Goal: Information Seeking & Learning: Find contact information

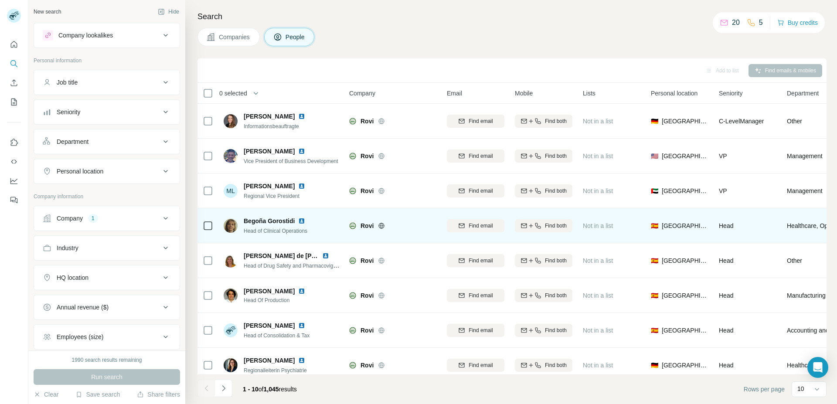
scroll to position [82, 0]
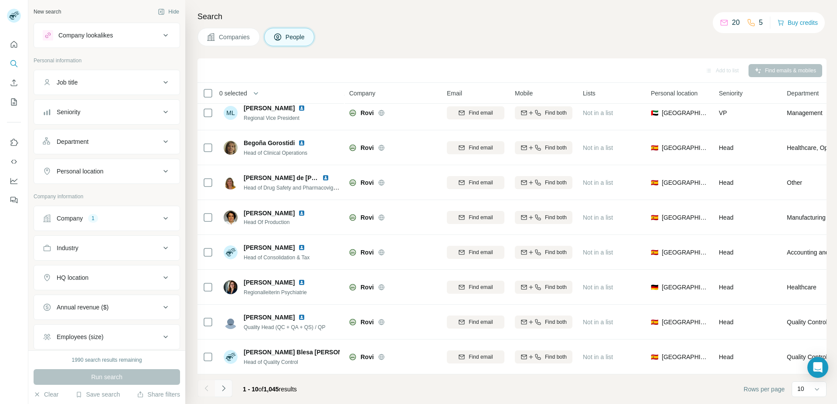
click at [222, 390] on icon "Navigate to next page" at bounding box center [223, 388] width 9 height 9
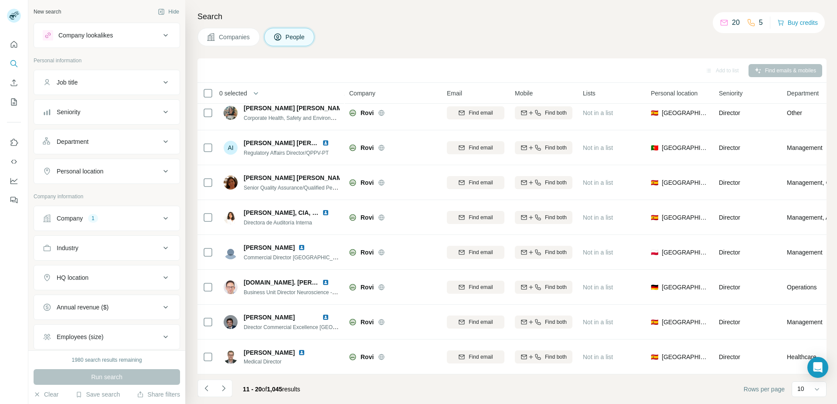
click at [160, 305] on icon at bounding box center [165, 307] width 10 height 10
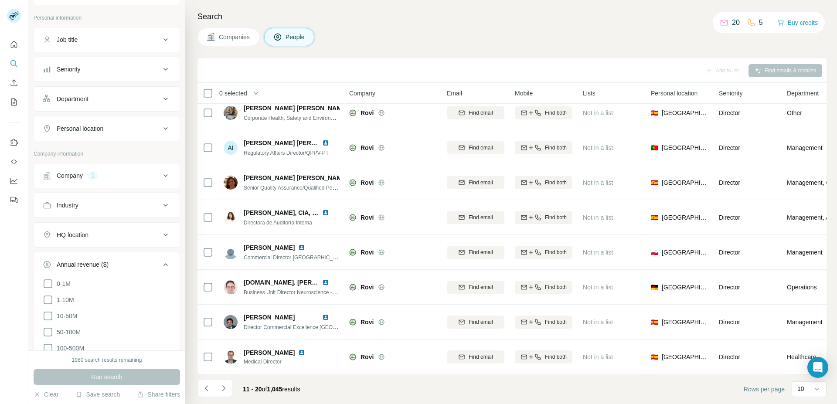
scroll to position [0, 0]
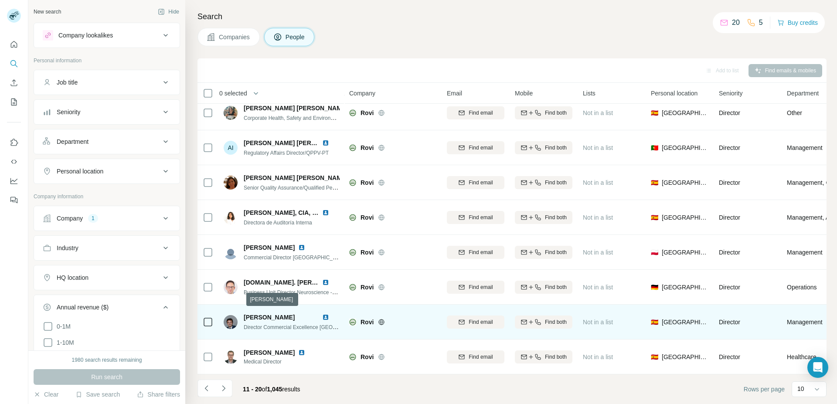
click at [278, 314] on span "Fernando Martinez Garijo" at bounding box center [269, 317] width 51 height 7
drag, startPoint x: 244, startPoint y: 313, endPoint x: 323, endPoint y: 318, distance: 79.0
click at [319, 318] on div "Fernando Martinez Garijo" at bounding box center [281, 317] width 75 height 9
copy span "Fernando Martinez Garijo"
drag, startPoint x: 335, startPoint y: 323, endPoint x: 244, endPoint y: 323, distance: 91.5
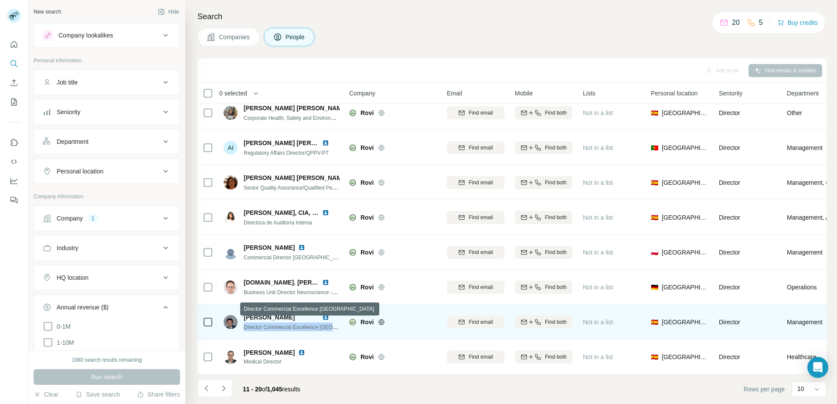
click at [244, 323] on span "Director Commercial Excellence Europe" at bounding box center [309, 326] width 130 height 7
copy span "Director Commercial Excellence Europe"
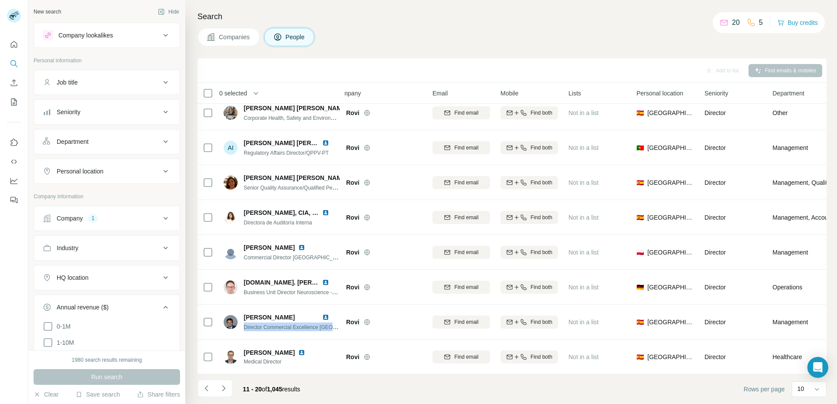
scroll to position [82, 0]
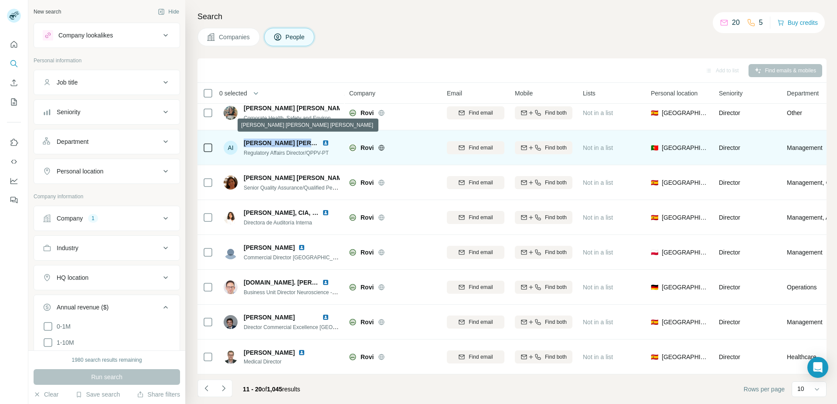
drag, startPoint x: 242, startPoint y: 138, endPoint x: 315, endPoint y: 141, distance: 72.4
click at [315, 141] on div "AI Ana Isabel Alves Correia Pássaro Regulatory Affairs Director/QPPV-PT" at bounding box center [282, 148] width 116 height 18
click at [287, 140] on span "Ana Isabel Alves Correia Pássaro" at bounding box center [322, 142] width 157 height 7
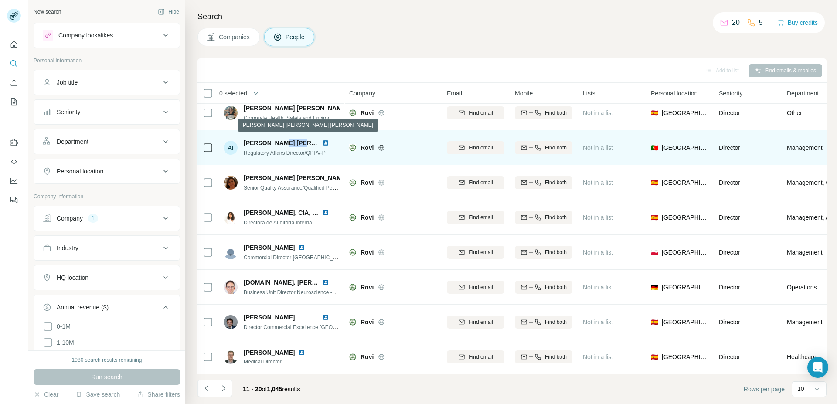
click at [287, 140] on span "Ana Isabel Alves Correia Pássaro" at bounding box center [322, 142] width 157 height 7
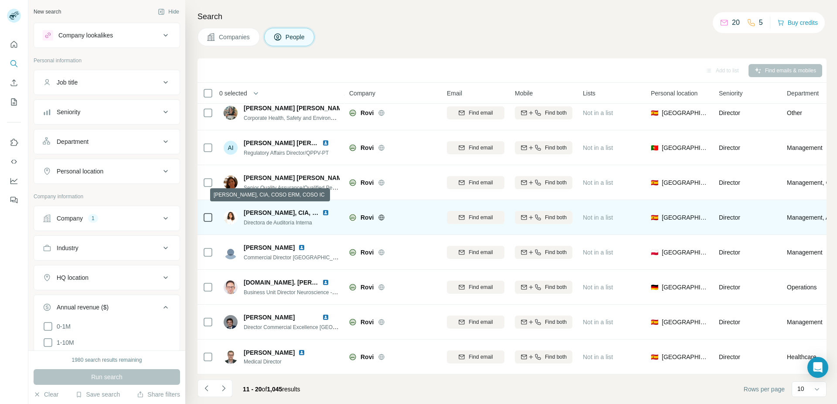
click at [288, 209] on span "Aránzazu Lozano Pirrongelli, CIA, COSO ERM, COSO IC" at bounding box center [309, 212] width 131 height 7
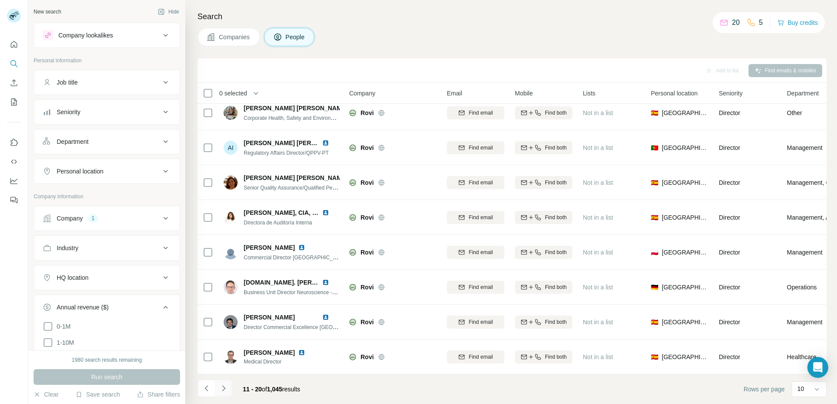
click at [225, 388] on icon "Navigate to next page" at bounding box center [223, 388] width 9 height 9
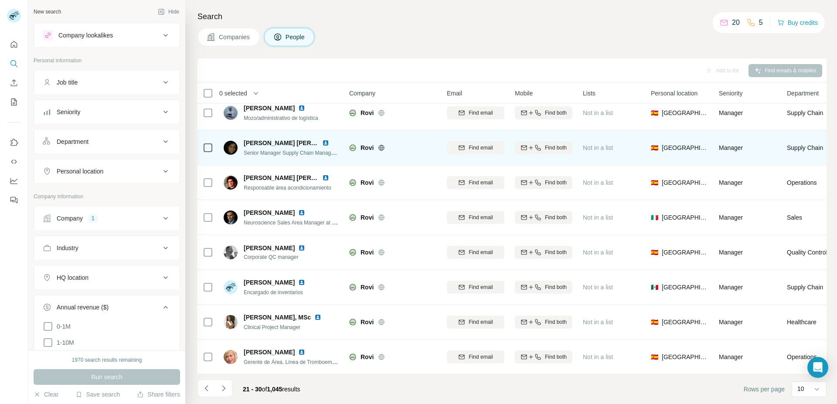
scroll to position [0, 0]
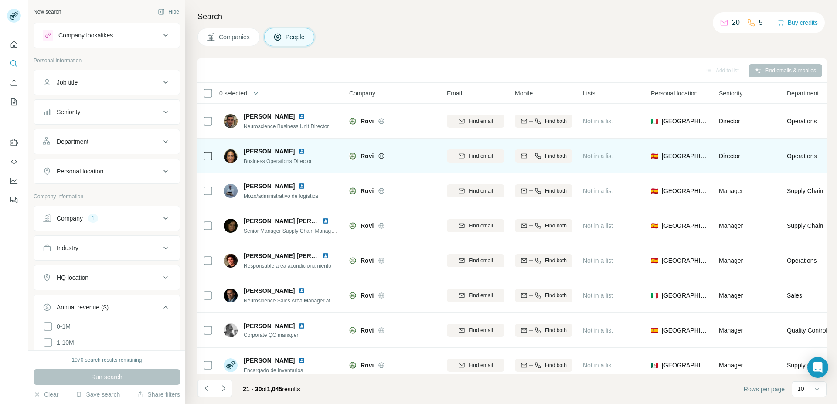
drag, startPoint x: 299, startPoint y: 150, endPoint x: 245, endPoint y: 152, distance: 54.1
click at [245, 152] on span "María Álvarez Solas" at bounding box center [269, 151] width 51 height 9
copy span "María Álvarez Sola"
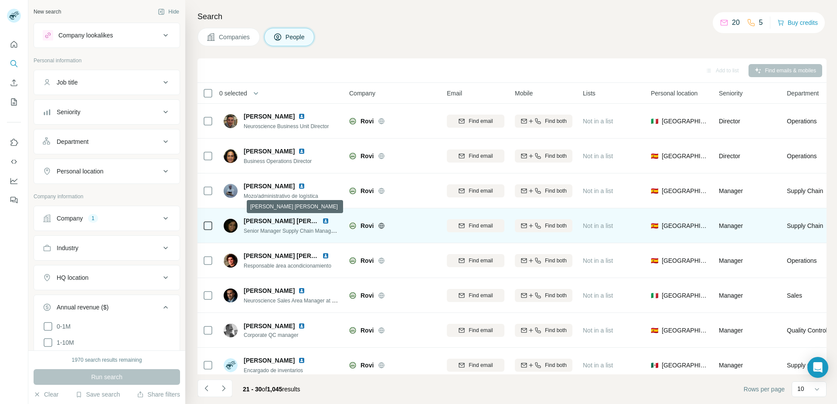
click at [281, 221] on span "Adriana Martínez Castrillo" at bounding box center [296, 220] width 104 height 7
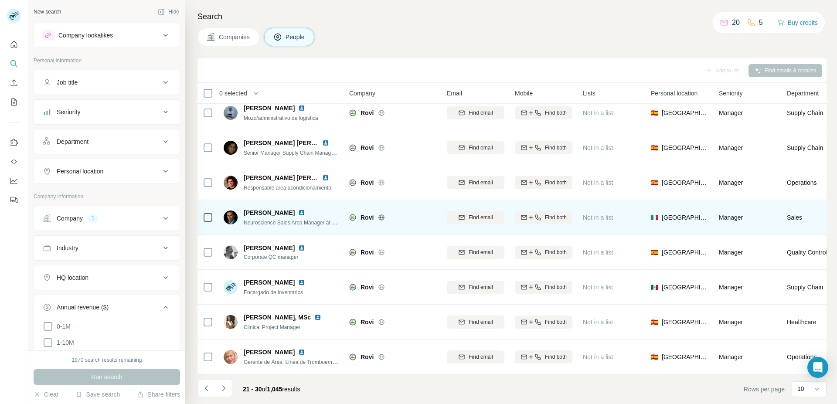
scroll to position [82, 0]
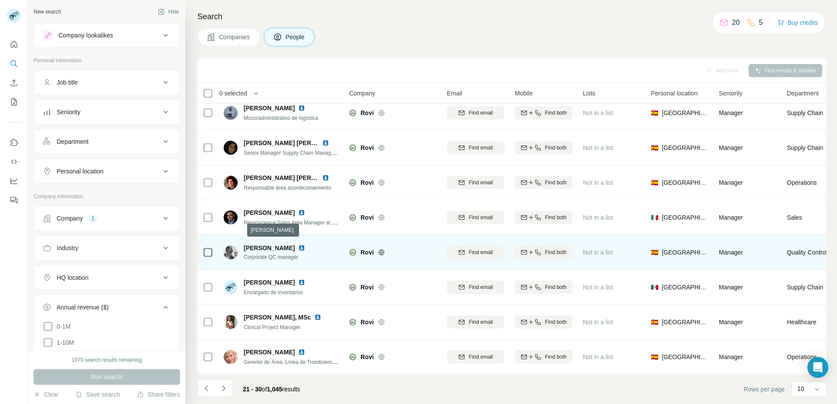
drag, startPoint x: 244, startPoint y: 245, endPoint x: 313, endPoint y: 245, distance: 69.7
click at [295, 245] on span "Alfonso Burgos Ossorio" at bounding box center [269, 248] width 51 height 7
copy span "Alfonso Burgos Ossorio"
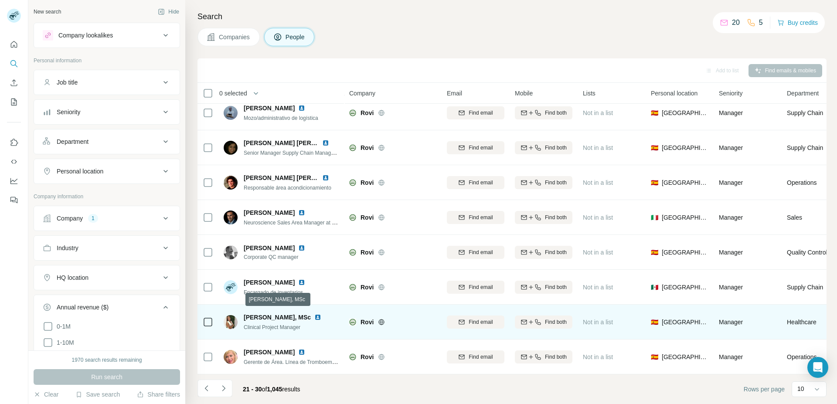
click at [287, 314] on span "Alicia Pereira Álvarez, MSc" at bounding box center [277, 317] width 67 height 7
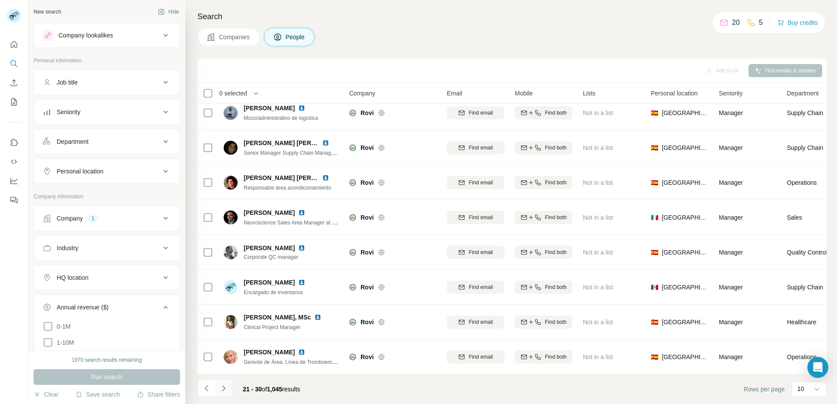
click at [231, 383] on button "Navigate to next page" at bounding box center [223, 388] width 17 height 17
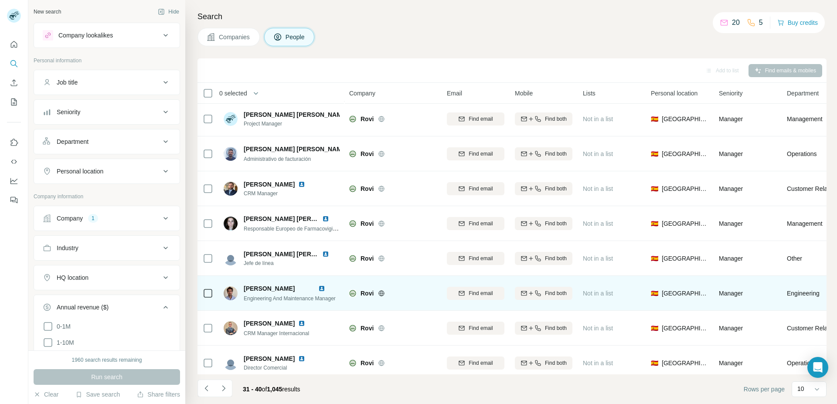
scroll to position [0, 0]
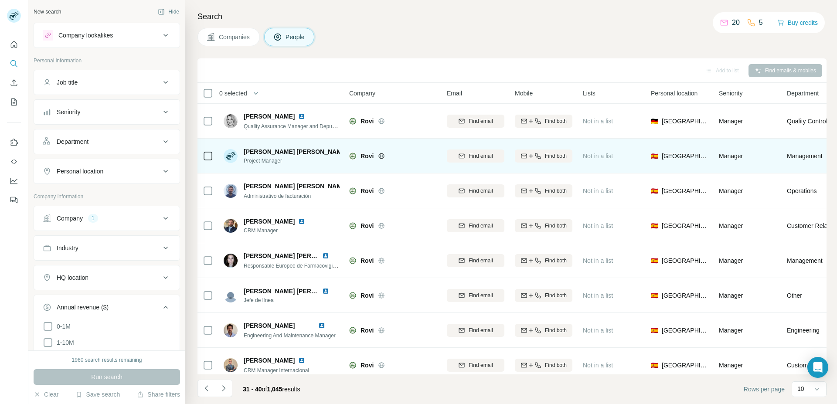
click at [278, 151] on span "Alonso Lefort Sanz" at bounding box center [296, 151] width 104 height 9
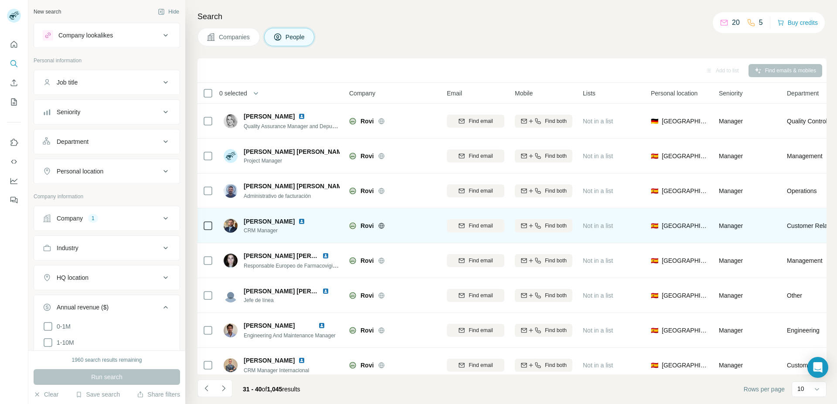
click at [279, 221] on span "Alvaro Herreros Dominguez" at bounding box center [269, 221] width 51 height 7
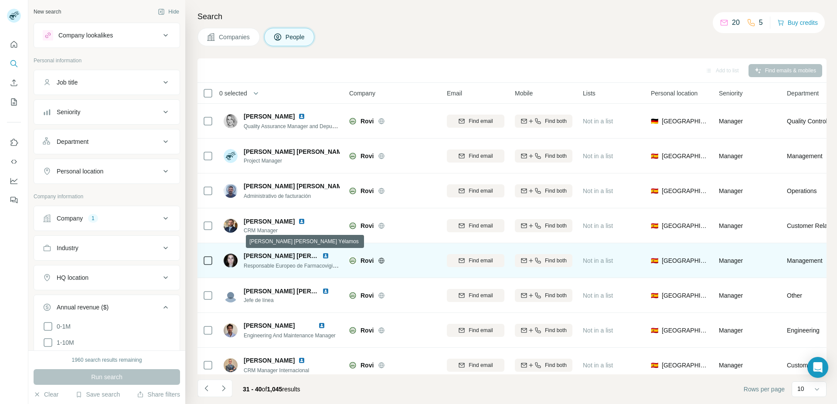
click at [281, 254] on span "Ana Belén López Yélamos" at bounding box center [309, 255] width 131 height 7
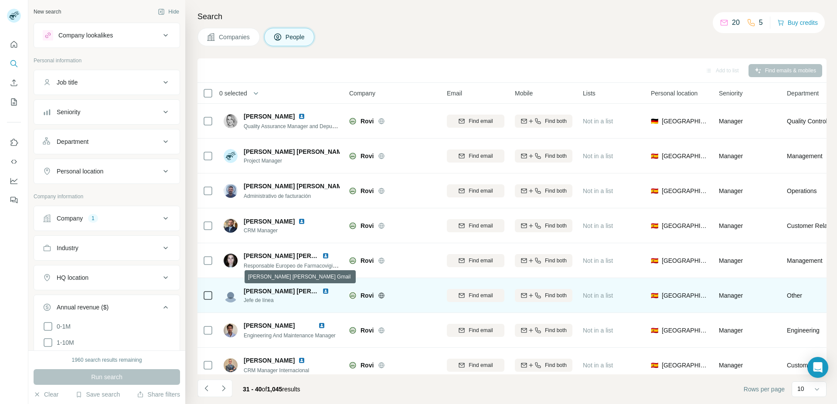
click at [275, 292] on span "Ana Polo Santamaria Gmail" at bounding box center [305, 291] width 123 height 7
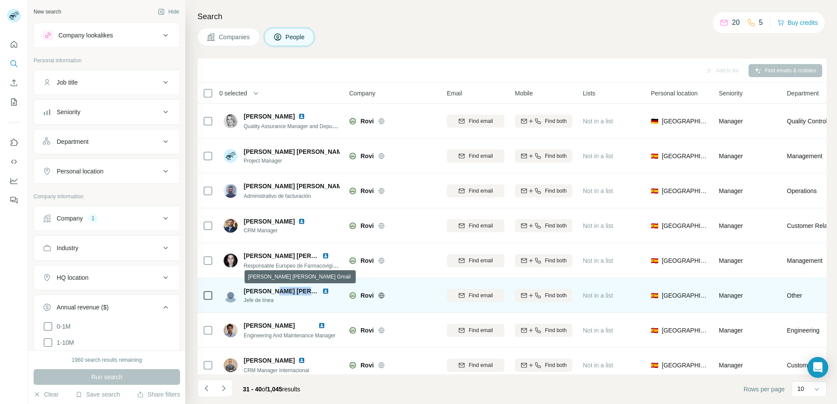
click at [275, 292] on span "Ana Polo Santamaria Gmail" at bounding box center [305, 291] width 123 height 7
click at [301, 289] on span "Ana Polo Santamaria Gmail" at bounding box center [305, 291] width 123 height 7
click at [322, 290] on div "Ana Polo Santamaria Gmail" at bounding box center [292, 291] width 96 height 9
click at [322, 290] on img at bounding box center [325, 291] width 7 height 7
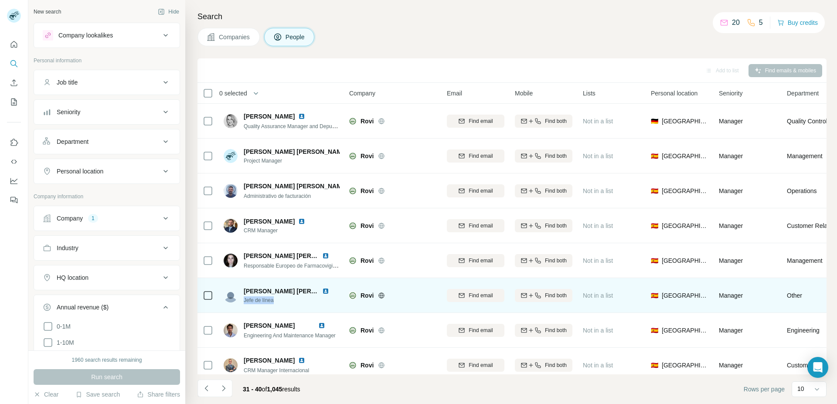
drag, startPoint x: 277, startPoint y: 301, endPoint x: 245, endPoint y: 299, distance: 32.3
click at [245, 299] on span "Jefe de línea" at bounding box center [292, 300] width 96 height 8
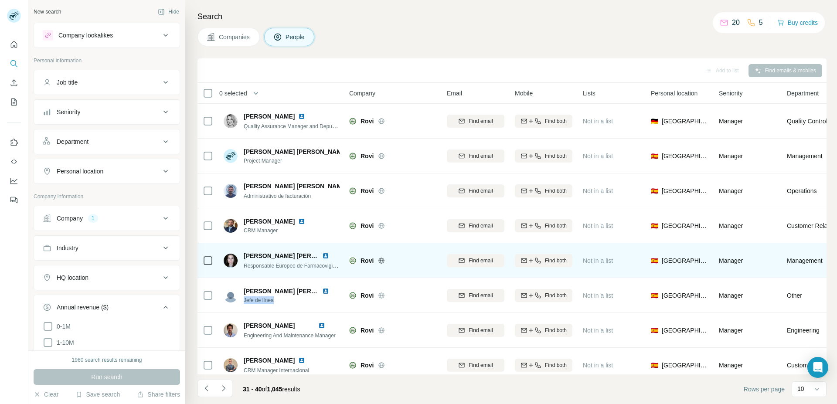
copy span "Jefe de línea"
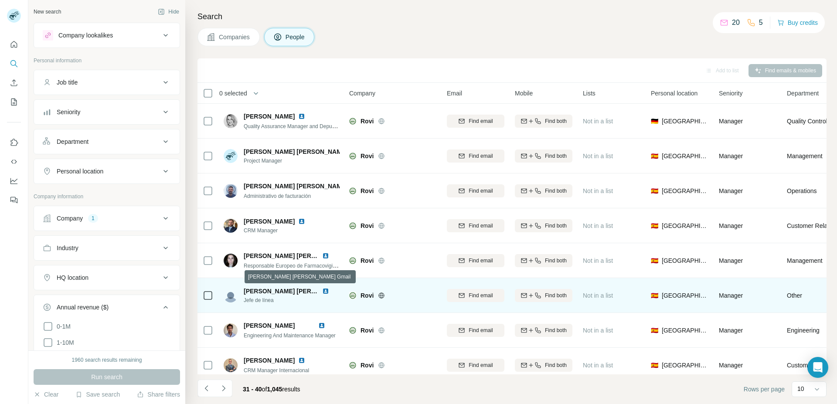
click at [278, 292] on span "Ana Polo Santamaria Gmail" at bounding box center [305, 291] width 123 height 7
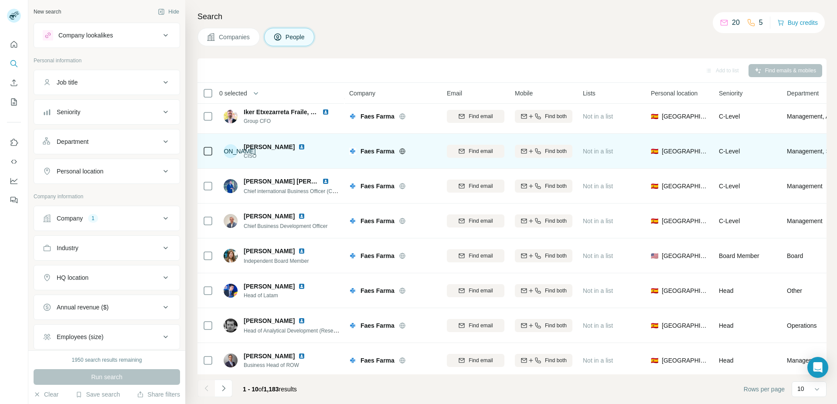
scroll to position [82, 0]
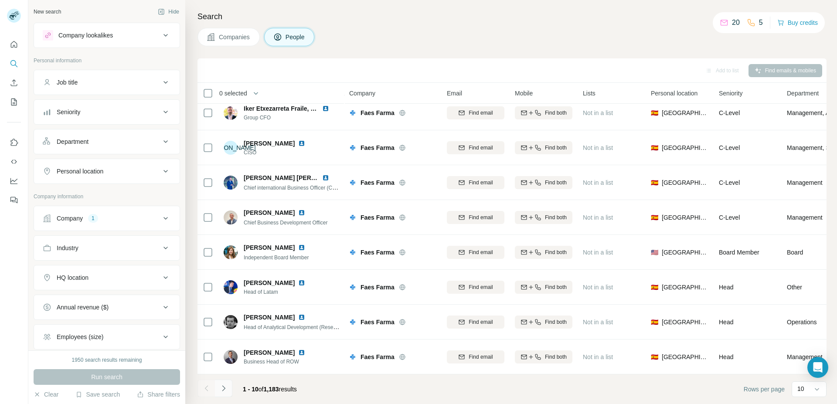
click at [224, 387] on icon "Navigate to next page" at bounding box center [223, 388] width 9 height 9
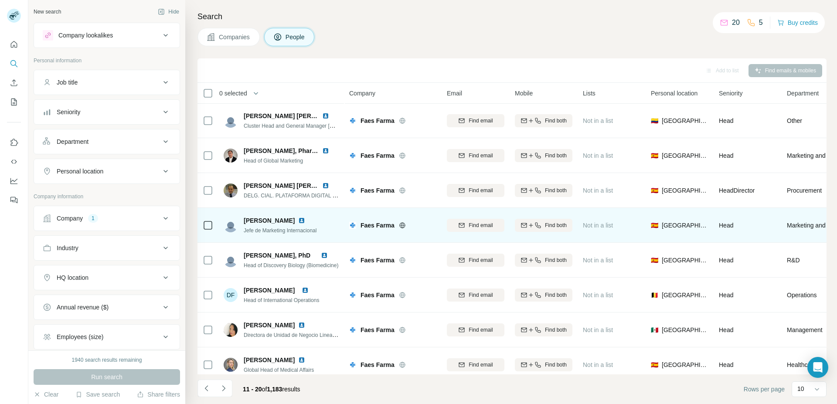
scroll to position [0, 0]
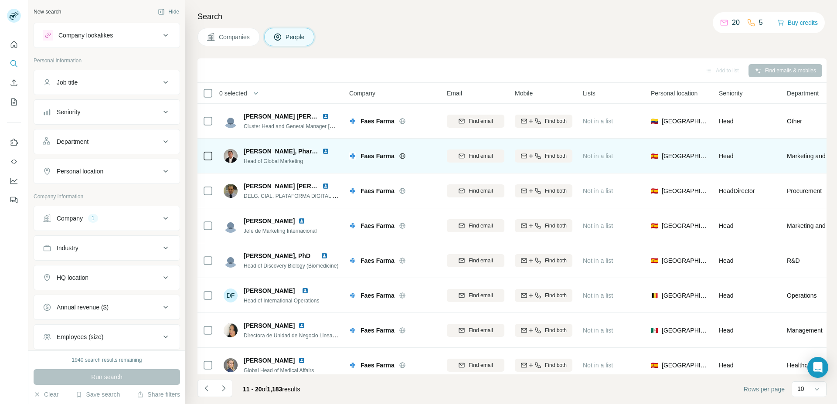
click at [324, 149] on img at bounding box center [325, 151] width 7 height 7
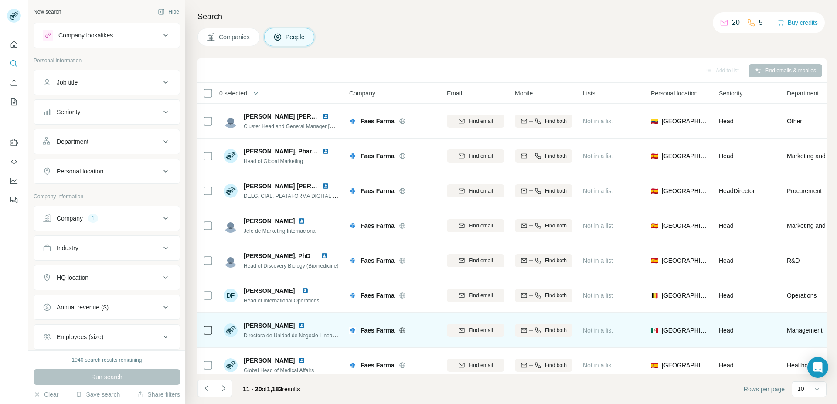
click at [298, 323] on img at bounding box center [301, 325] width 7 height 7
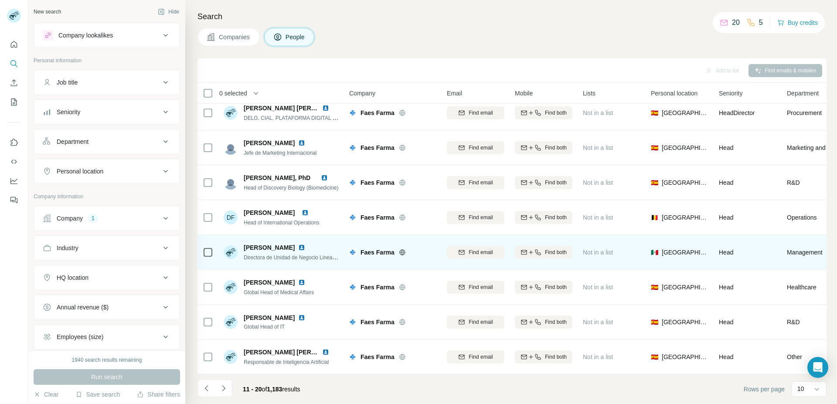
scroll to position [82, 0]
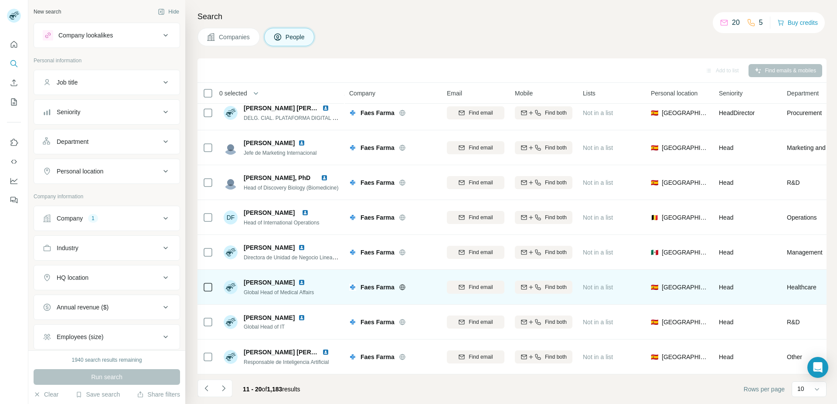
click at [305, 281] on img at bounding box center [301, 282] width 7 height 7
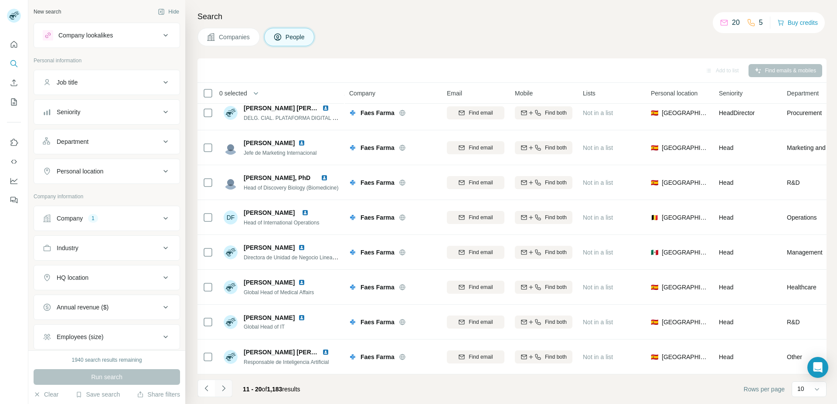
click at [221, 388] on icon "Navigate to next page" at bounding box center [223, 388] width 9 height 9
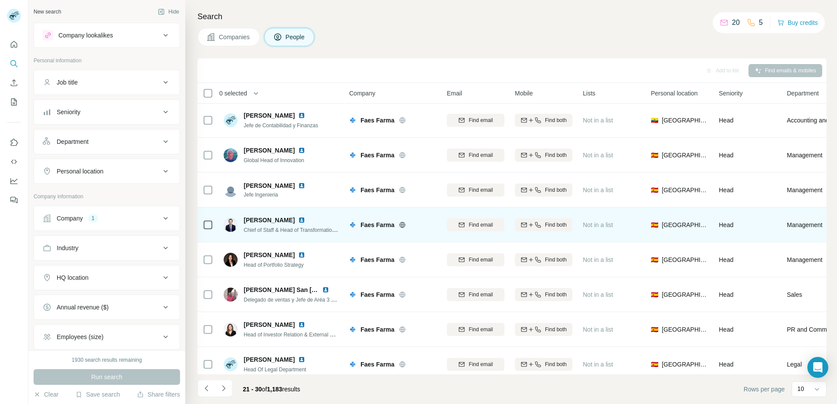
scroll to position [0, 0]
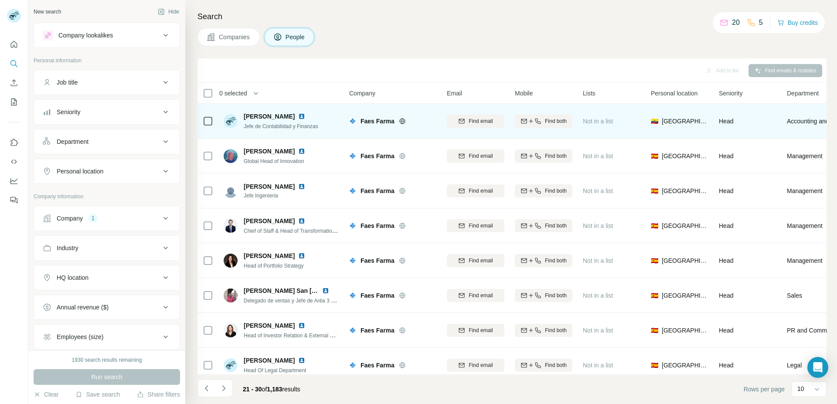
click at [305, 114] on img at bounding box center [301, 116] width 7 height 7
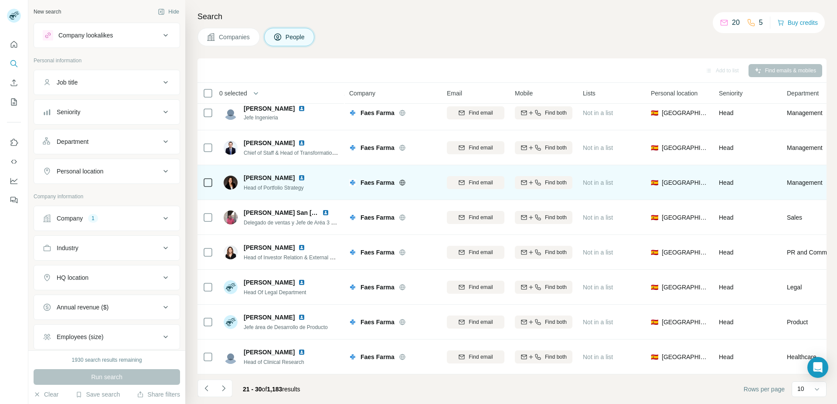
scroll to position [82, 0]
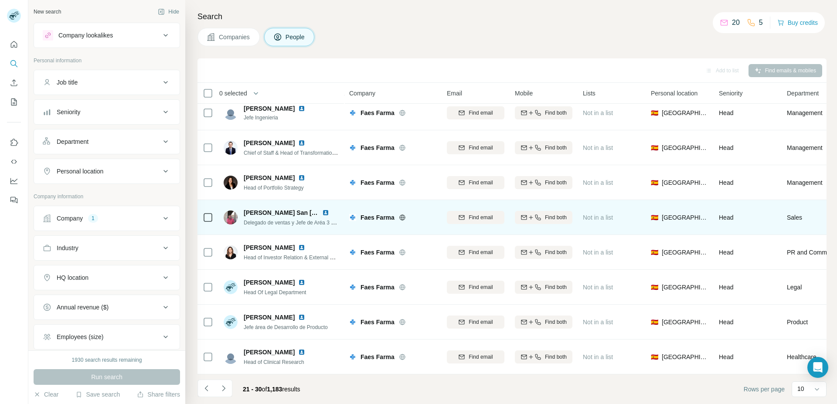
click at [327, 209] on img at bounding box center [325, 212] width 7 height 7
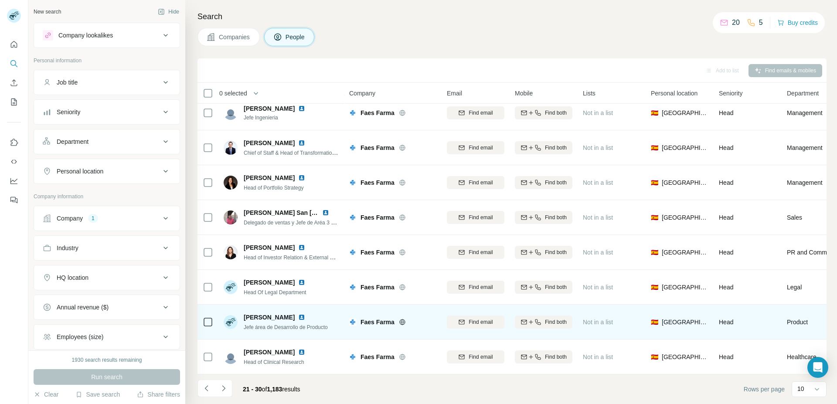
click at [298, 314] on img at bounding box center [301, 317] width 7 height 7
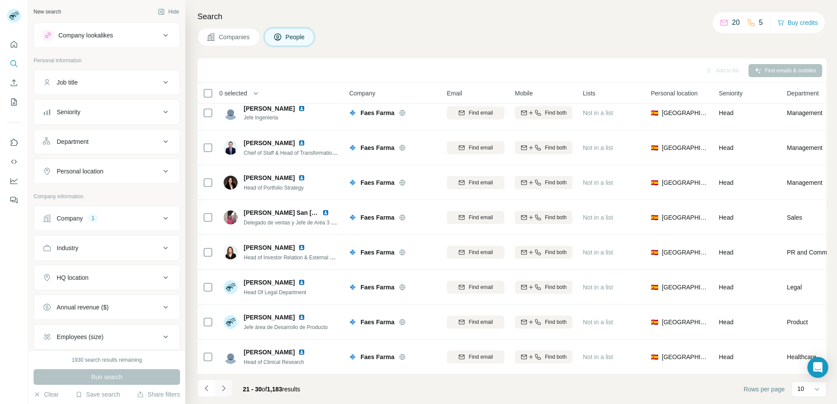
click at [224, 386] on icon "Navigate to next page" at bounding box center [223, 388] width 9 height 9
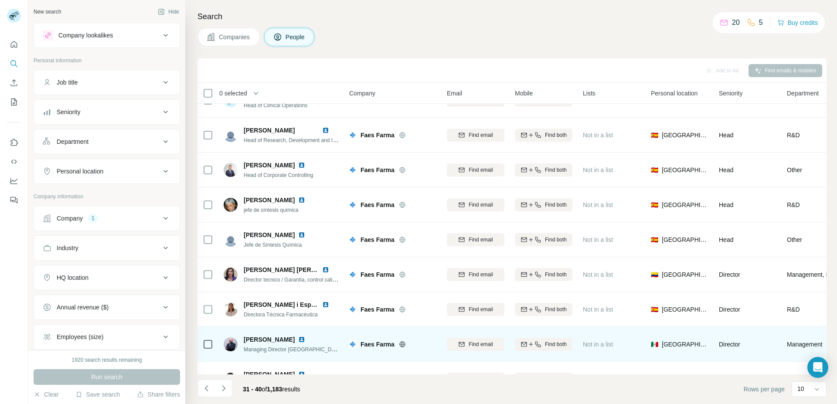
scroll to position [0, 0]
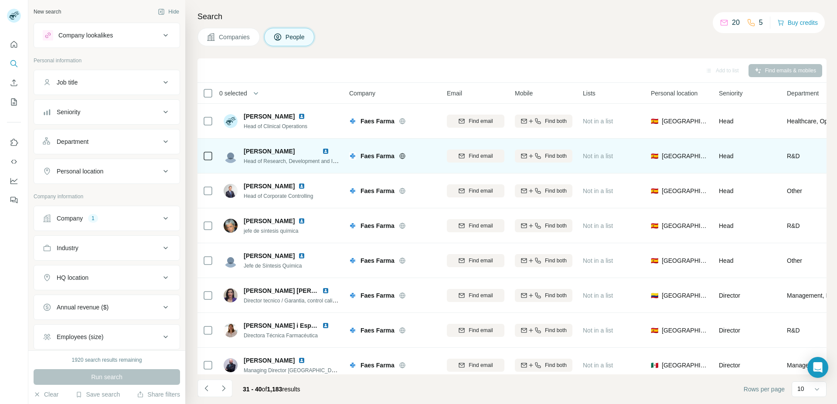
click at [326, 149] on img at bounding box center [325, 151] width 7 height 7
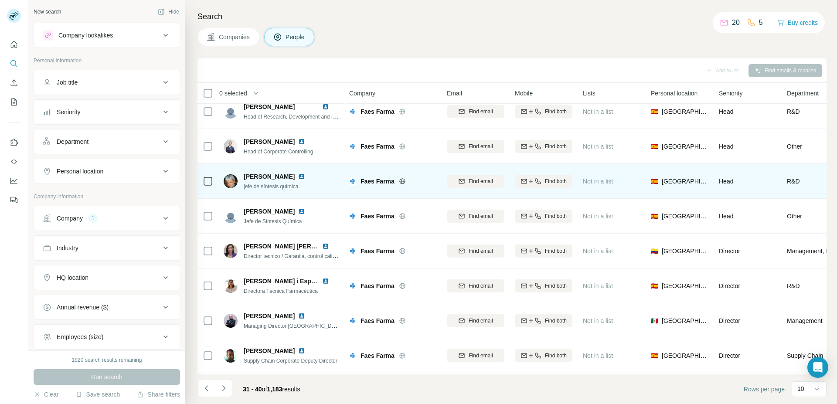
scroll to position [82, 0]
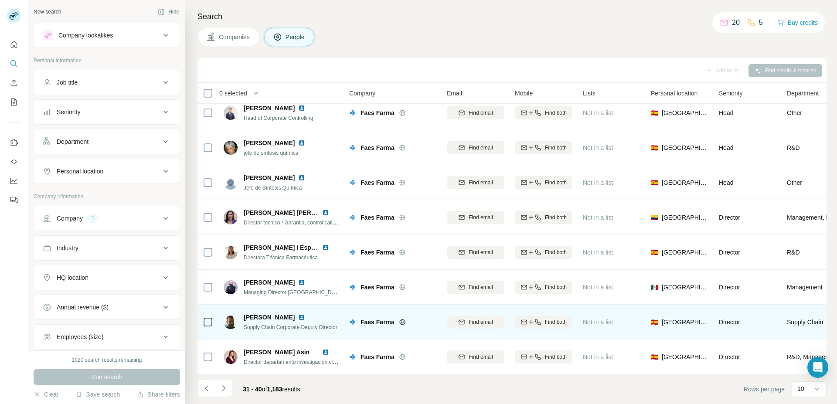
click at [305, 314] on img at bounding box center [301, 317] width 7 height 7
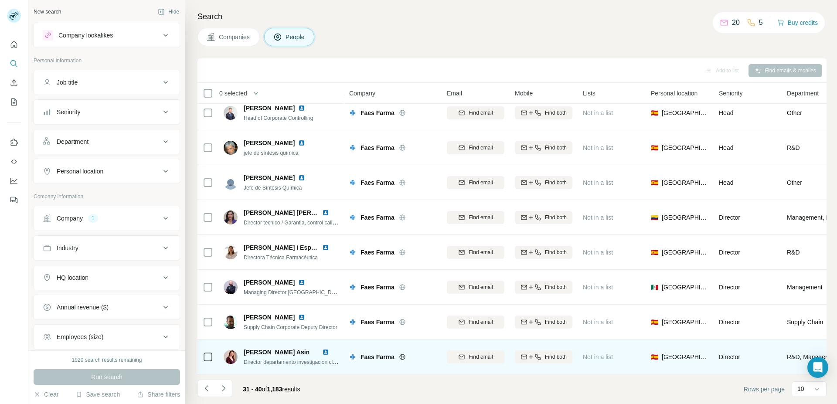
click at [326, 349] on img at bounding box center [325, 352] width 7 height 7
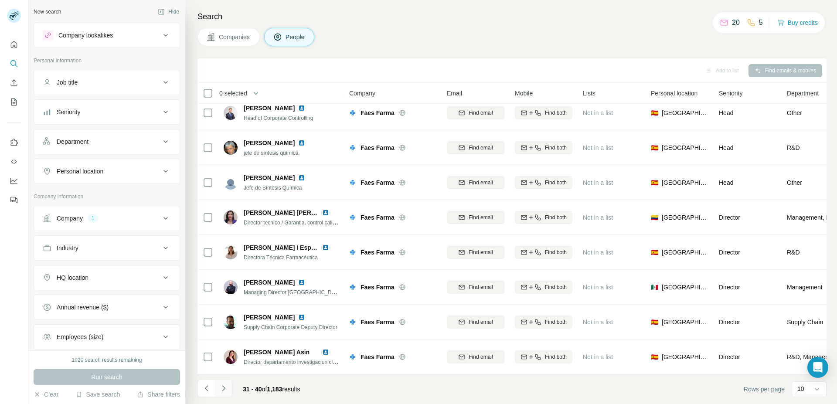
click at [221, 384] on button "Navigate to next page" at bounding box center [223, 388] width 17 height 17
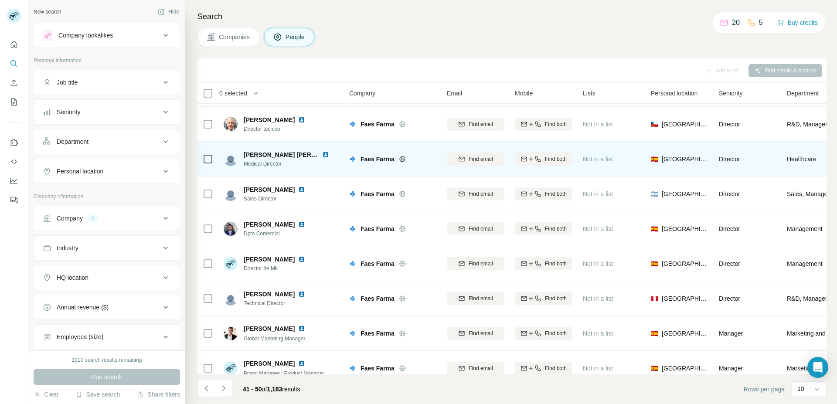
scroll to position [0, 0]
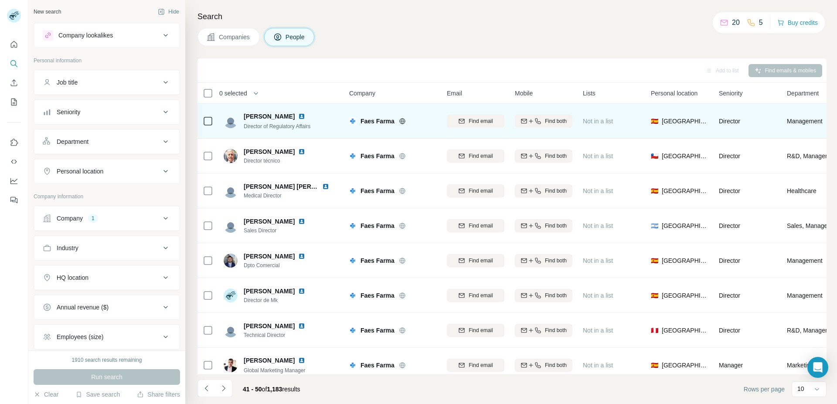
click at [298, 115] on img at bounding box center [301, 116] width 7 height 7
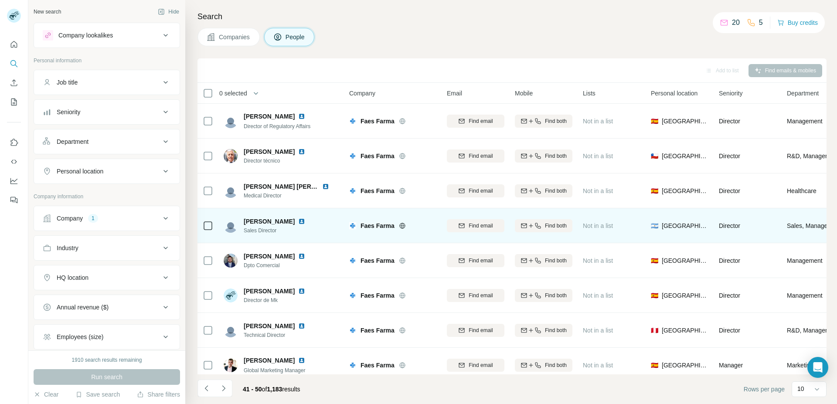
click at [298, 221] on img at bounding box center [301, 221] width 7 height 7
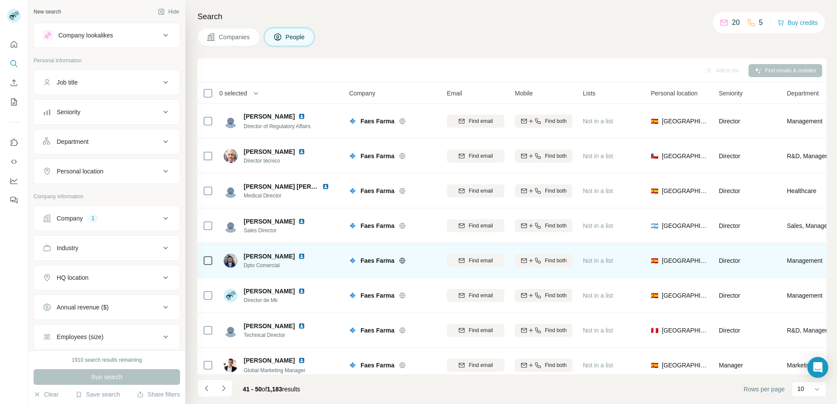
click at [303, 255] on img at bounding box center [301, 256] width 7 height 7
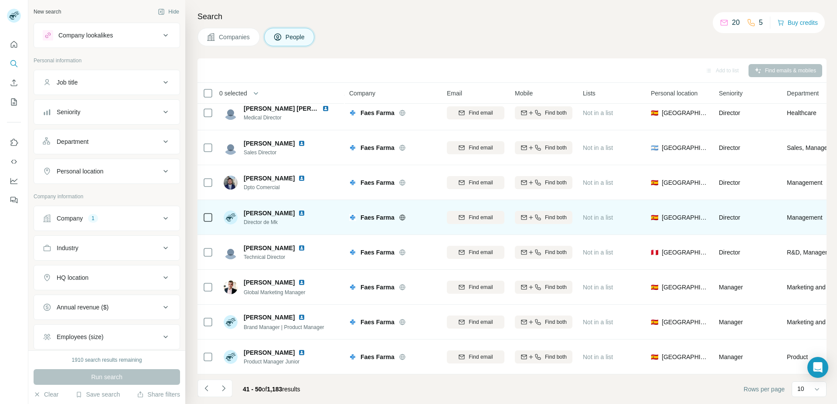
scroll to position [82, 0]
click at [298, 210] on img at bounding box center [301, 213] width 7 height 7
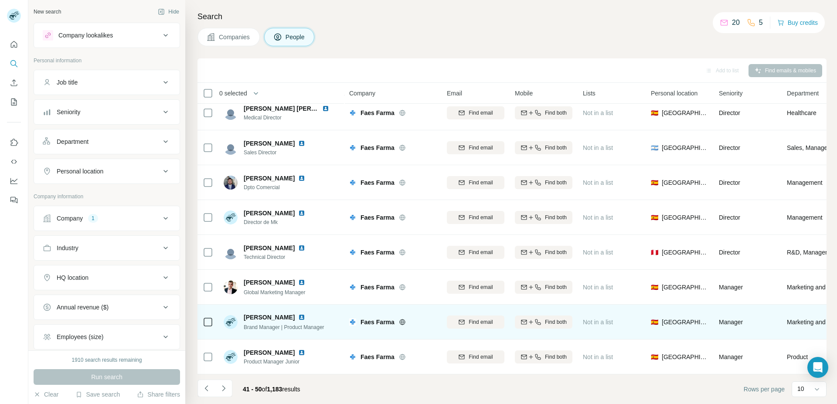
click at [298, 314] on img at bounding box center [301, 317] width 7 height 7
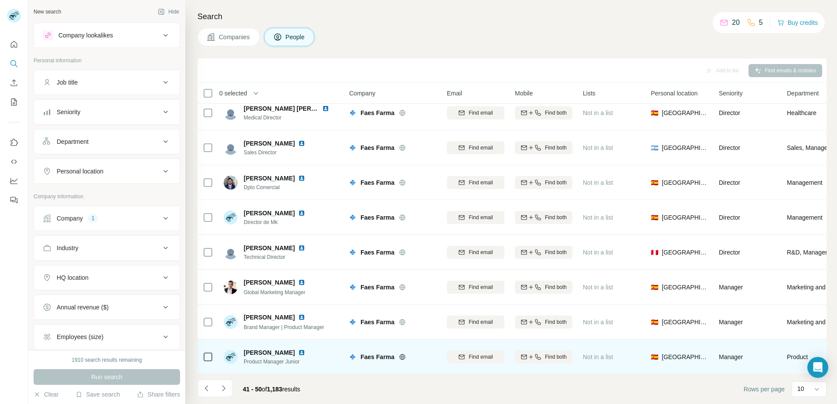
click at [298, 351] on img at bounding box center [301, 352] width 7 height 7
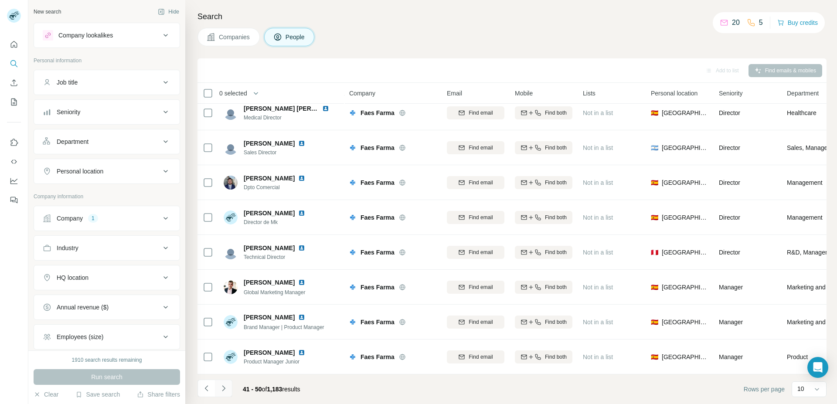
click at [224, 384] on button "Navigate to next page" at bounding box center [223, 388] width 17 height 17
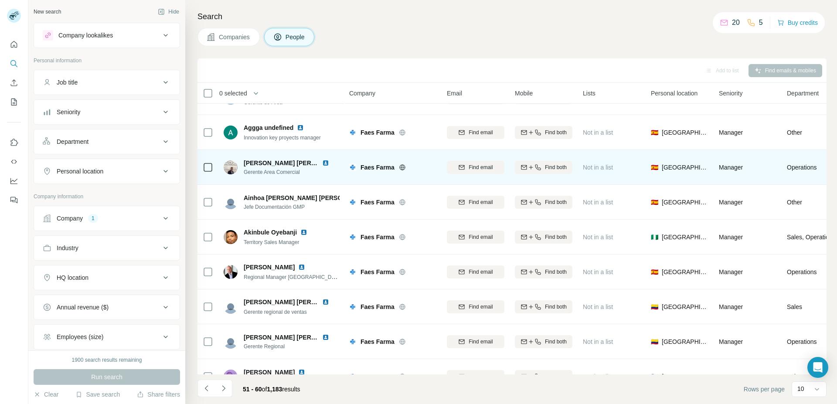
scroll to position [0, 0]
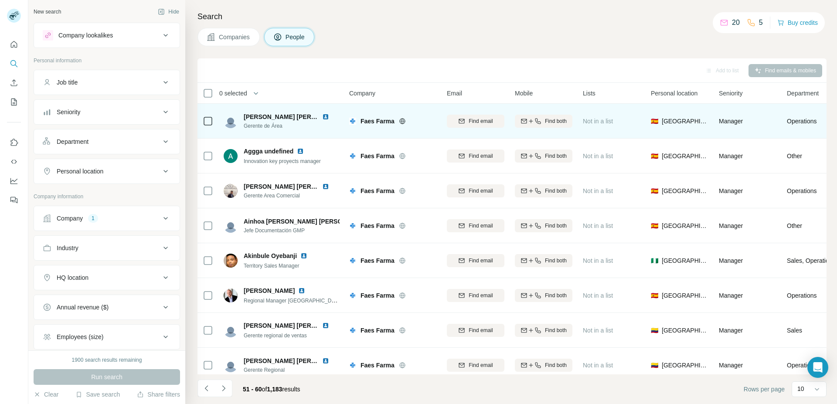
click at [330, 115] on div at bounding box center [330, 116] width 17 height 7
click at [326, 116] on img at bounding box center [325, 116] width 7 height 7
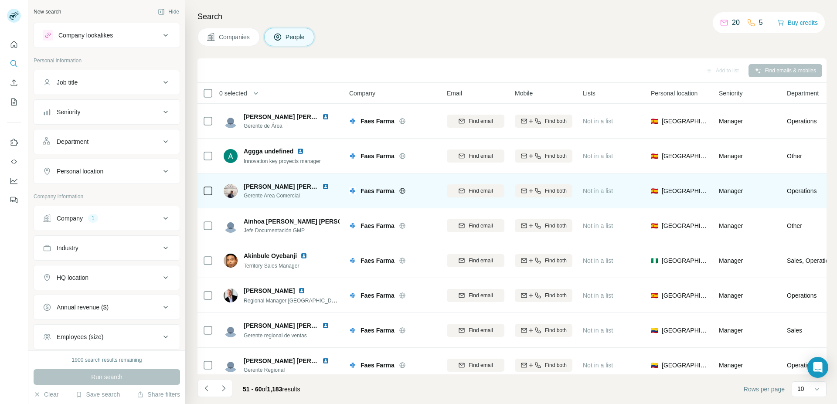
click at [322, 183] on img at bounding box center [325, 186] width 7 height 7
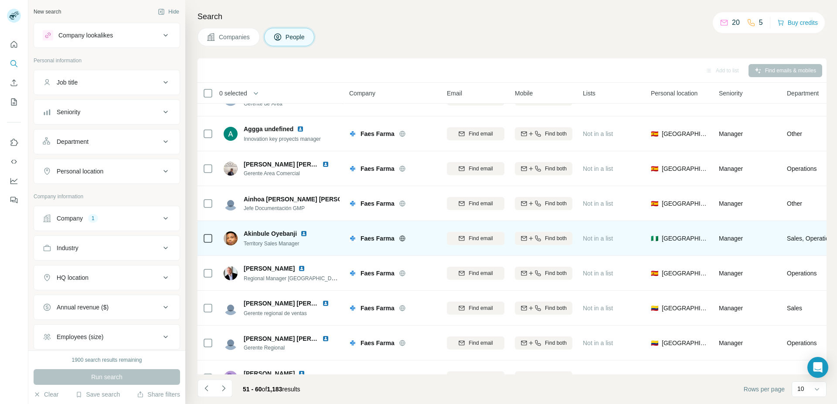
scroll to position [44, 0]
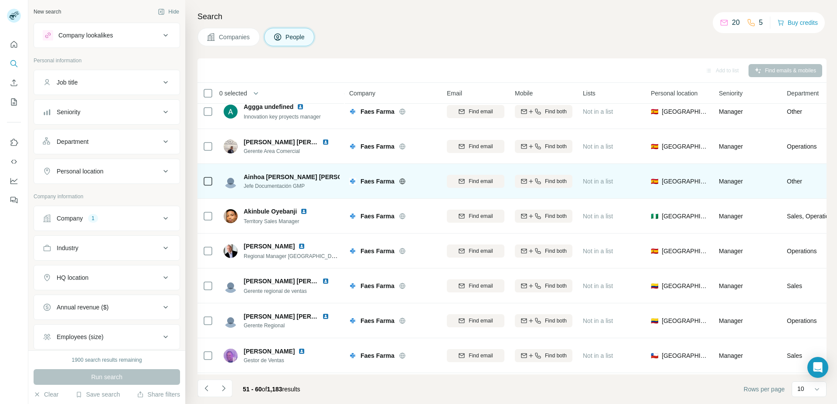
click at [374, 175] on img at bounding box center [377, 176] width 7 height 7
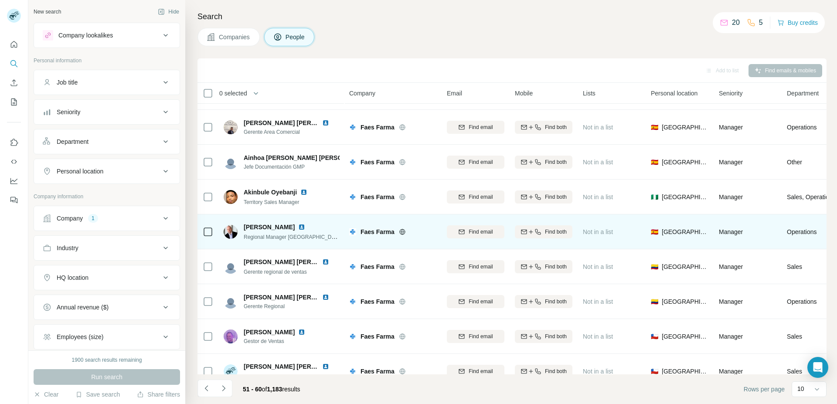
scroll to position [82, 0]
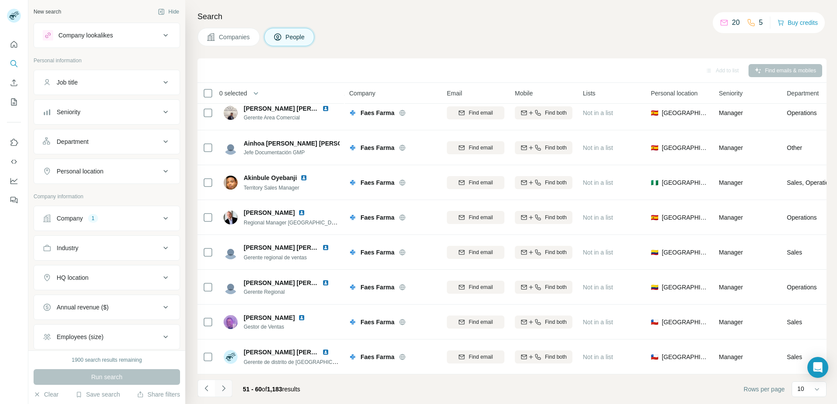
click at [224, 390] on icon "Navigate to next page" at bounding box center [223, 388] width 3 height 6
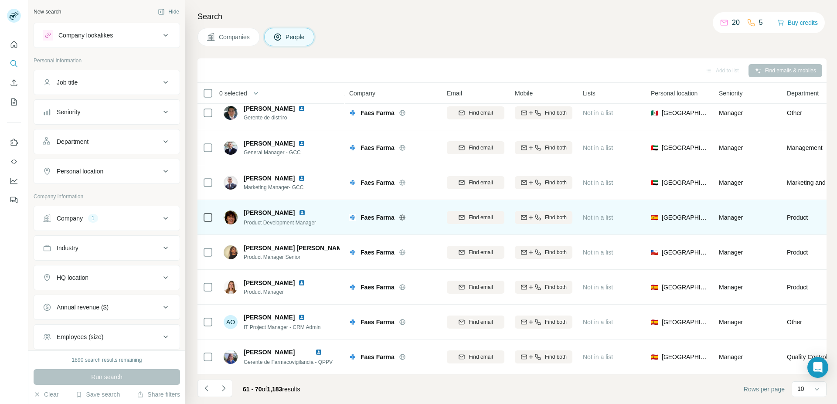
click at [306, 209] on img at bounding box center [302, 212] width 7 height 7
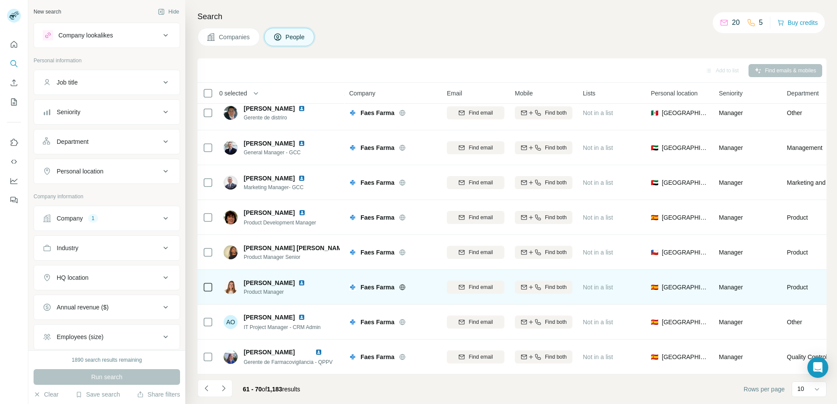
click at [305, 279] on img at bounding box center [301, 282] width 7 height 7
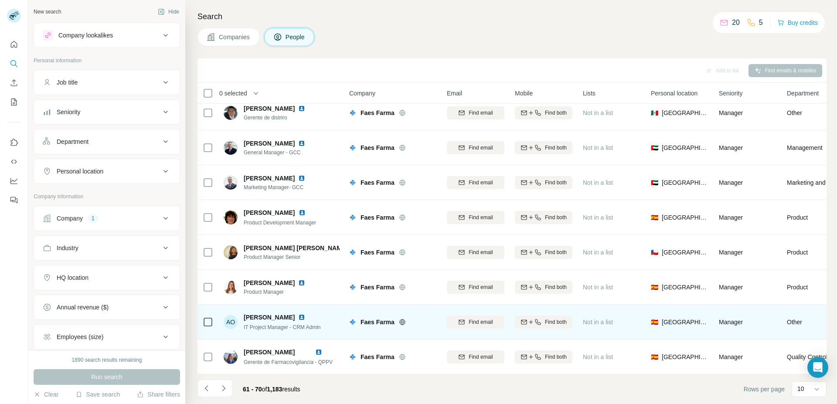
click at [298, 314] on img at bounding box center [301, 317] width 7 height 7
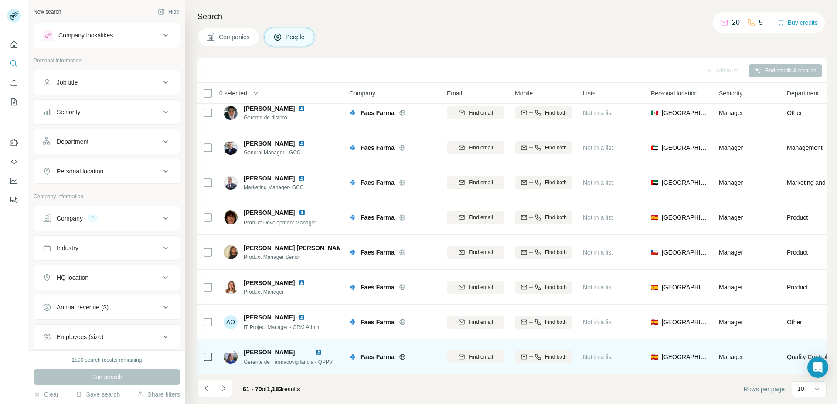
click at [321, 350] on img at bounding box center [318, 352] width 7 height 7
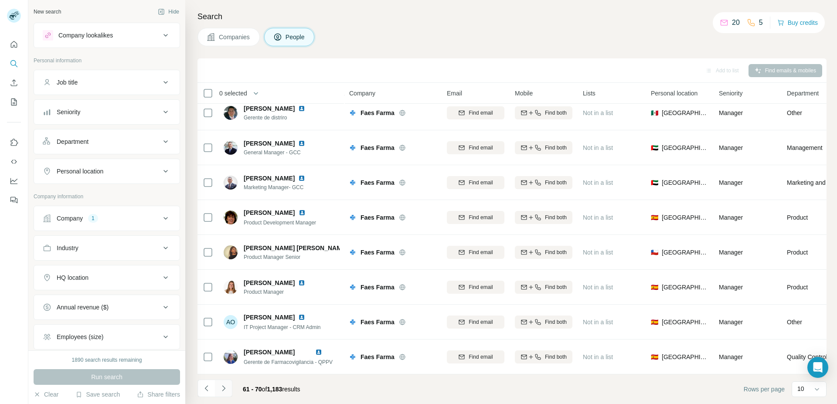
click at [225, 389] on icon "Navigate to next page" at bounding box center [223, 388] width 9 height 9
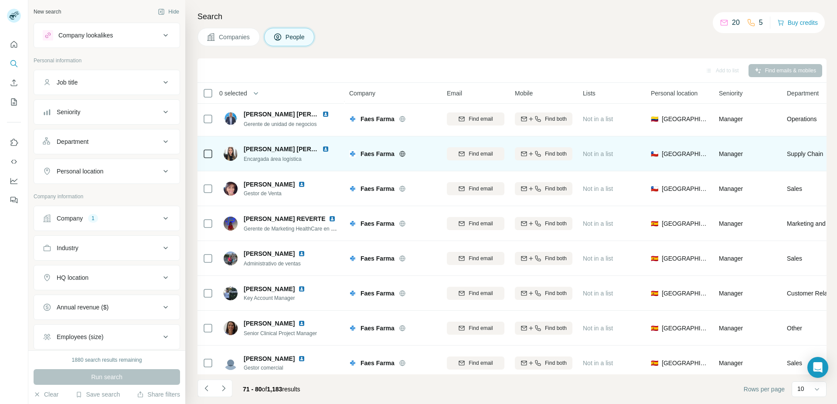
scroll to position [0, 0]
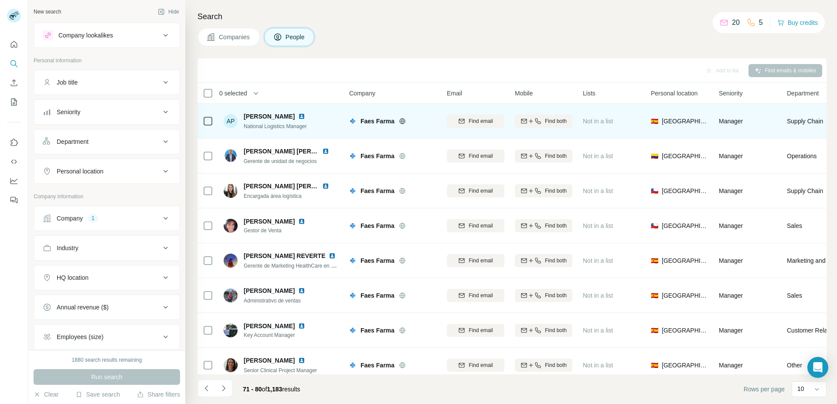
click at [305, 116] on img at bounding box center [301, 116] width 7 height 7
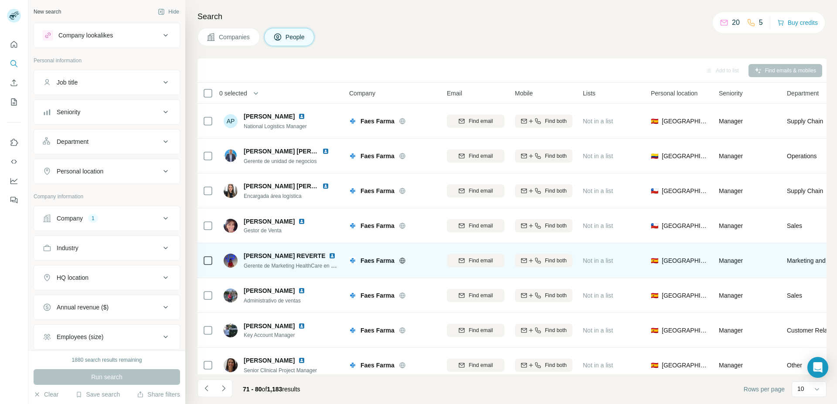
click at [331, 255] on img at bounding box center [332, 255] width 7 height 7
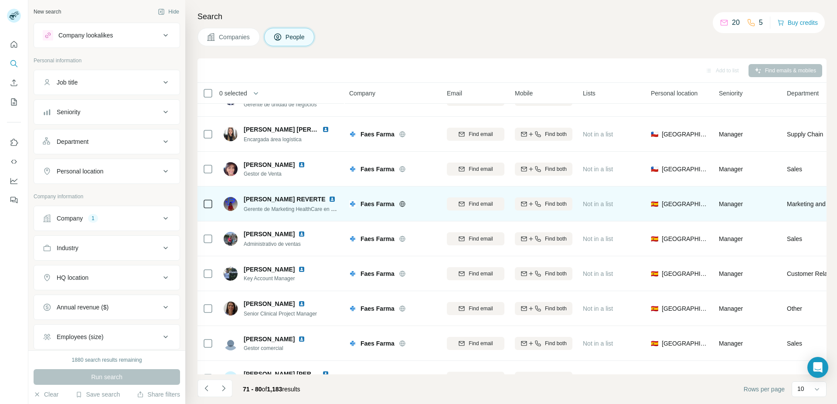
scroll to position [82, 0]
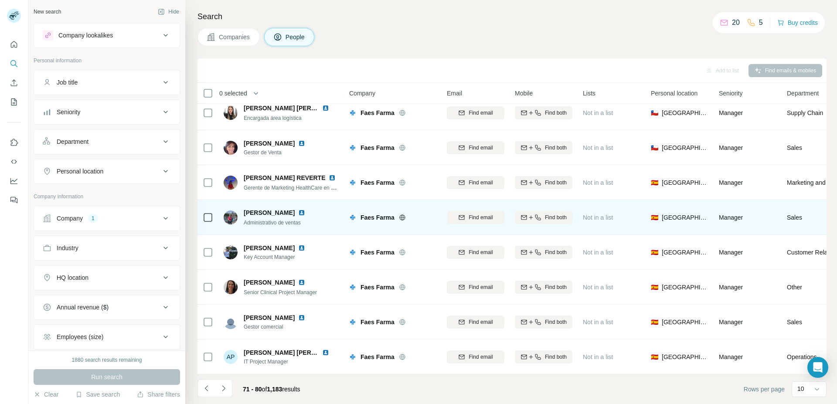
click at [298, 211] on img at bounding box center [301, 212] width 7 height 7
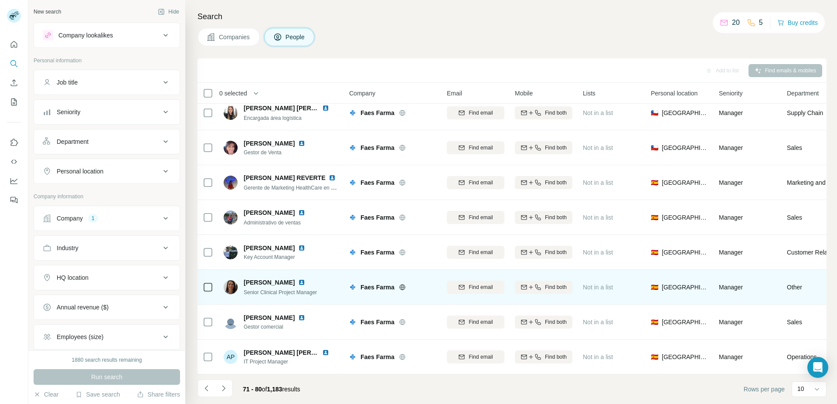
click at [298, 279] on img at bounding box center [301, 282] width 7 height 7
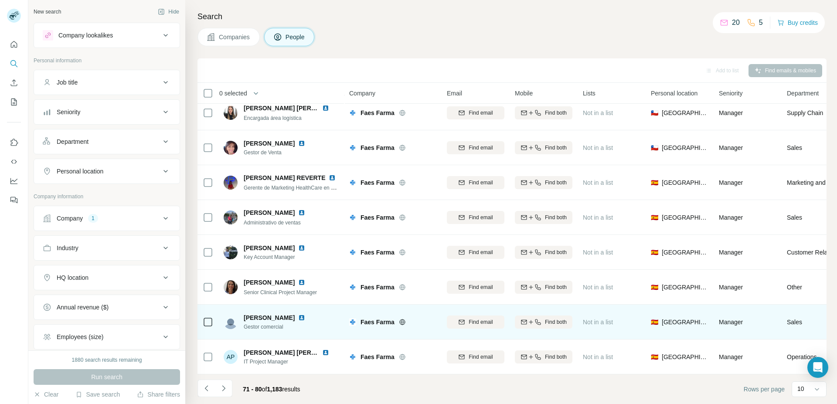
click at [305, 314] on img at bounding box center [301, 317] width 7 height 7
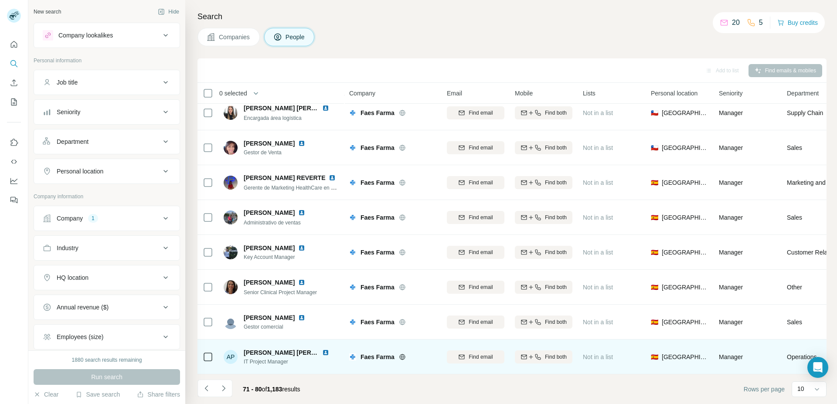
click at [323, 349] on img at bounding box center [325, 352] width 7 height 7
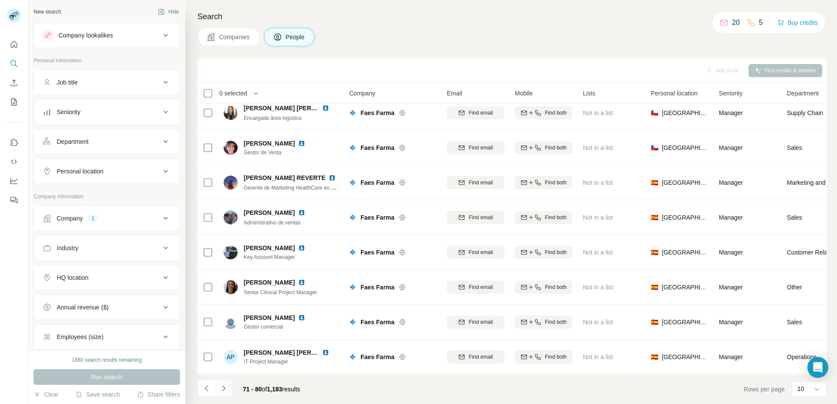
click at [221, 384] on icon "Navigate to next page" at bounding box center [223, 388] width 9 height 9
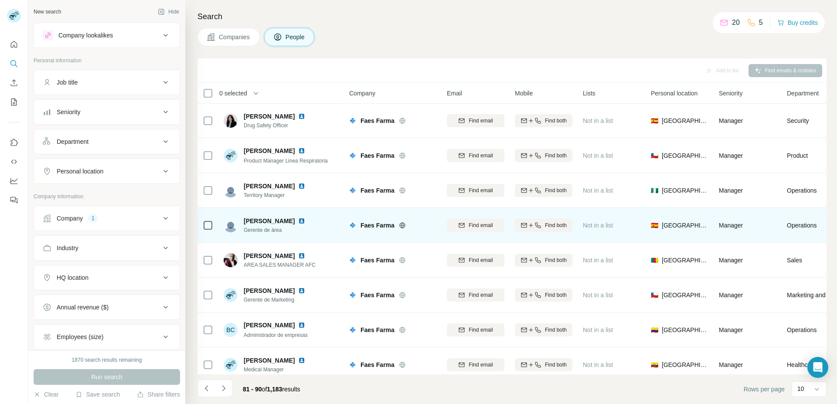
scroll to position [0, 0]
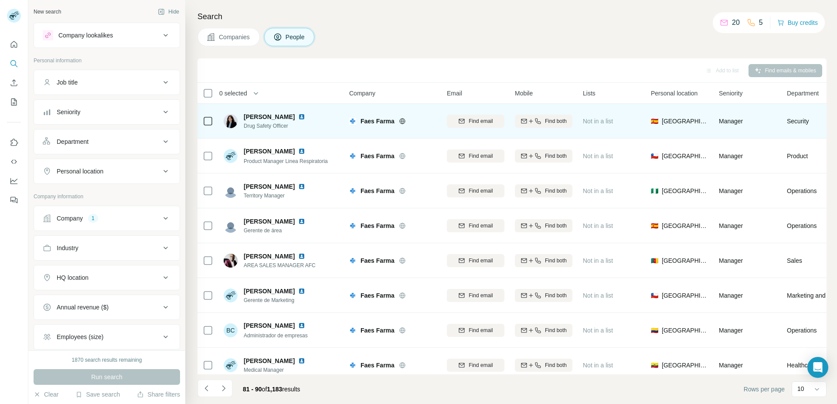
click at [305, 113] on img at bounding box center [301, 116] width 7 height 7
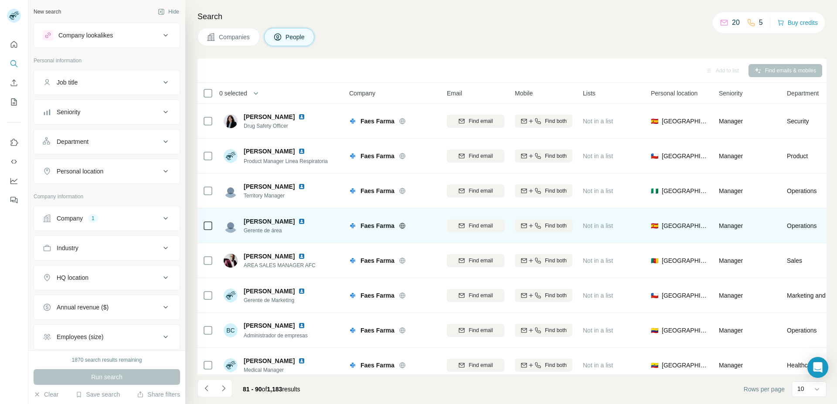
click at [298, 223] on img at bounding box center [301, 221] width 7 height 7
click at [298, 219] on img at bounding box center [301, 221] width 7 height 7
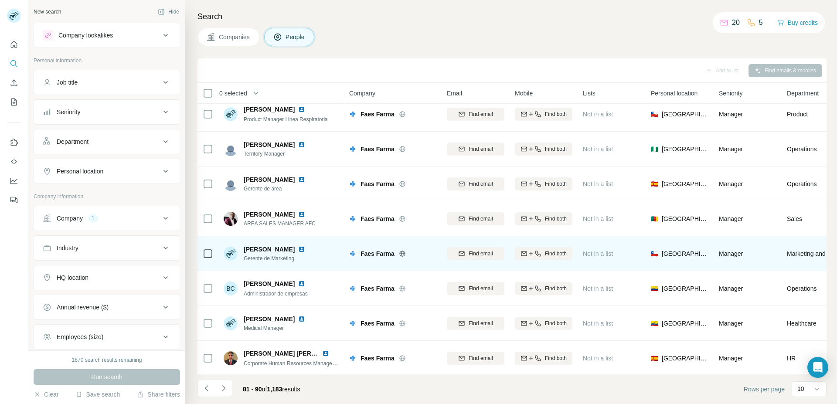
scroll to position [44, 0]
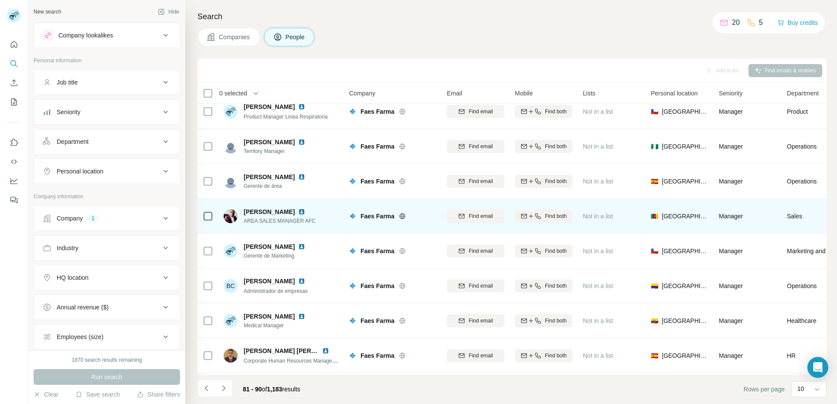
click at [303, 209] on img at bounding box center [301, 211] width 7 height 7
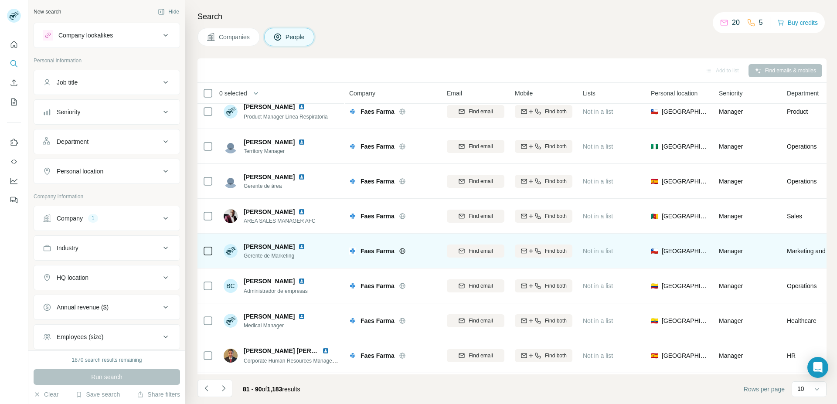
click at [298, 243] on img at bounding box center [301, 246] width 7 height 7
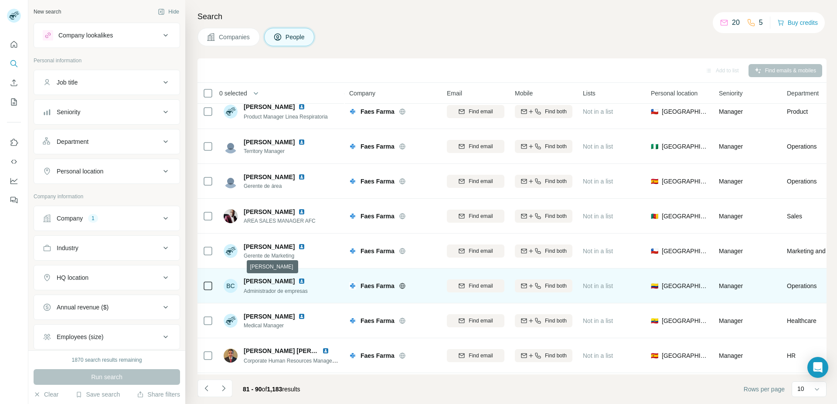
scroll to position [82, 0]
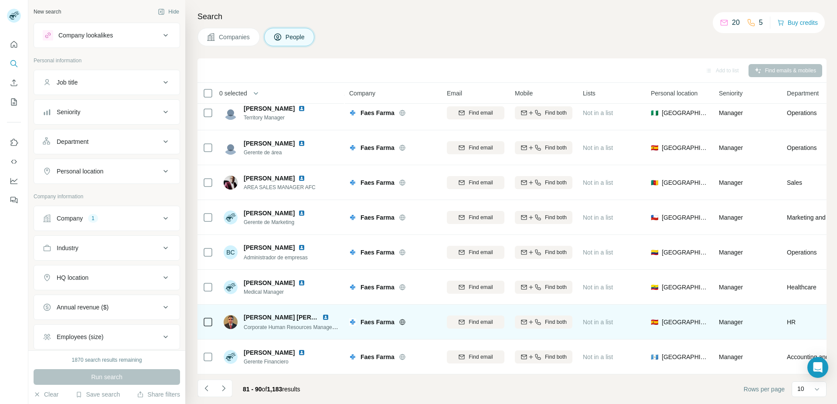
click at [328, 314] on img at bounding box center [325, 317] width 7 height 7
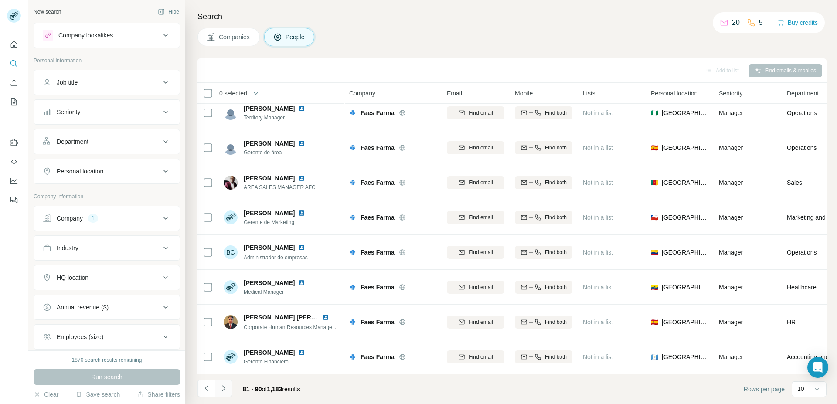
click at [221, 388] on icon "Navigate to next page" at bounding box center [223, 388] width 9 height 9
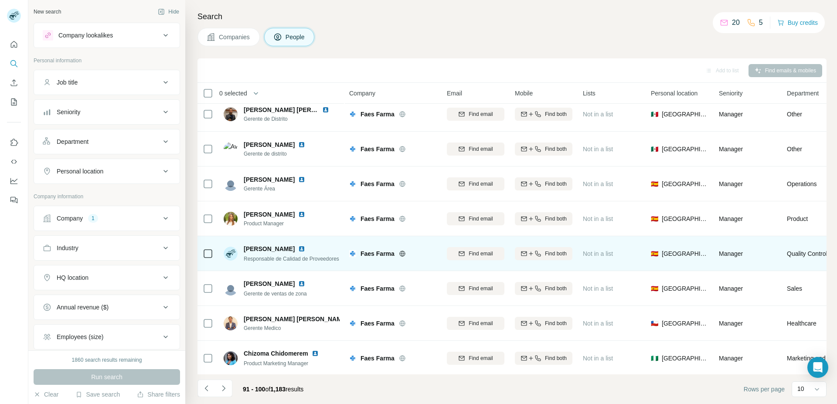
scroll to position [0, 0]
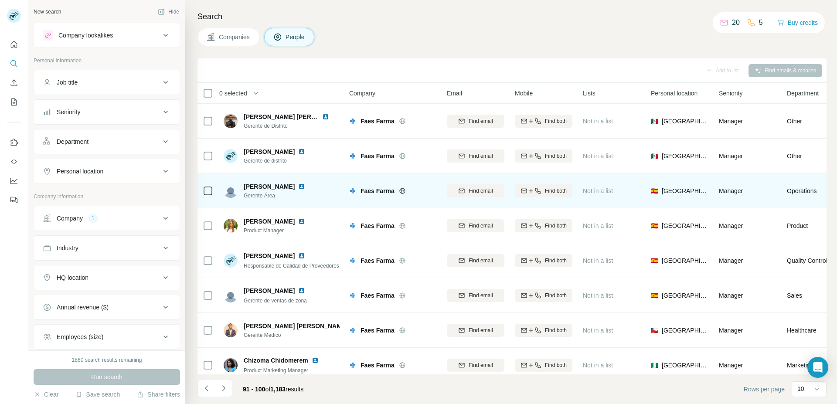
click at [299, 184] on img at bounding box center [301, 186] width 7 height 7
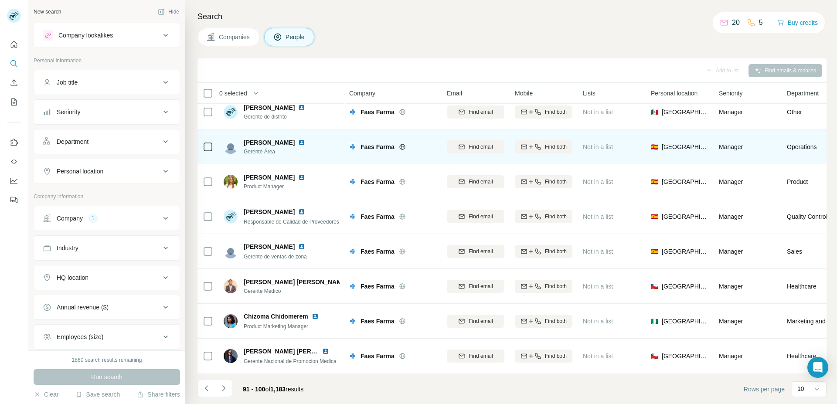
scroll to position [44, 0]
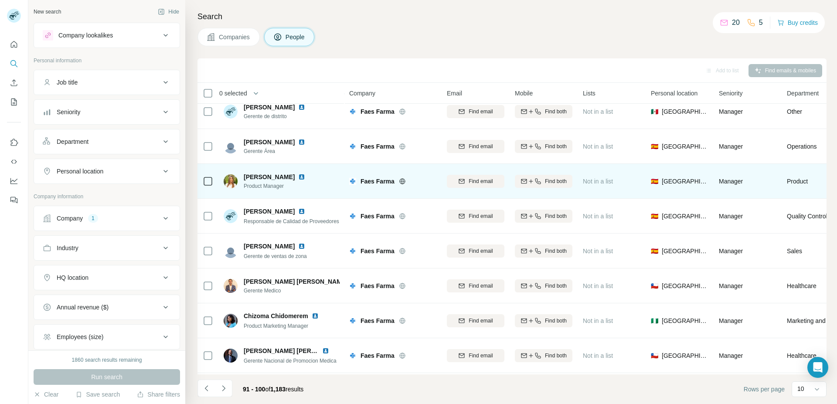
click at [298, 174] on img at bounding box center [301, 176] width 7 height 7
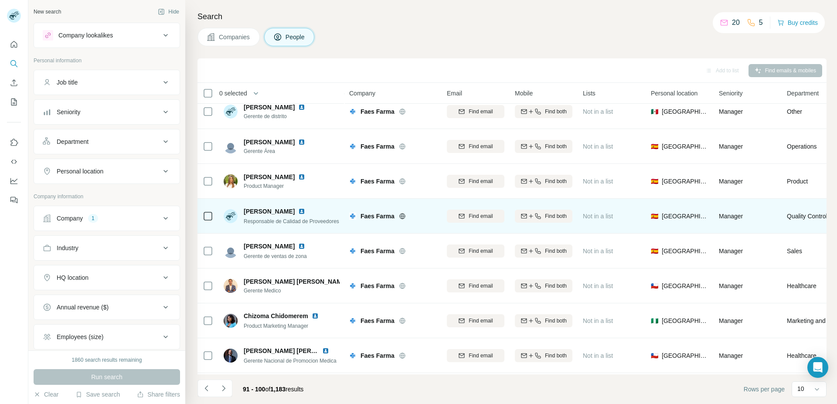
click at [305, 213] on img at bounding box center [301, 211] width 7 height 7
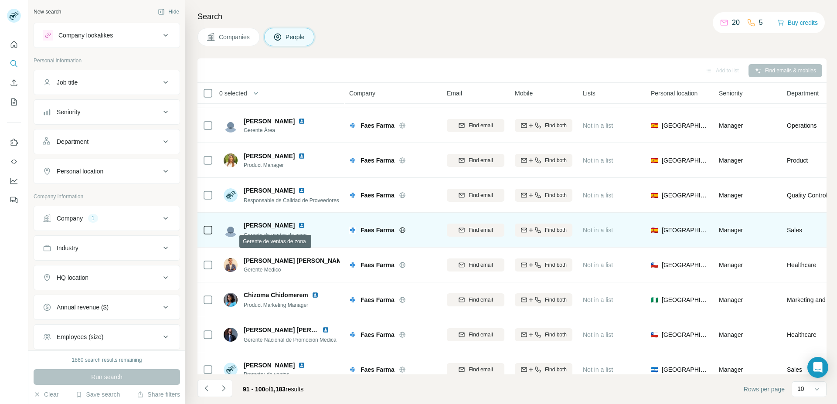
scroll to position [82, 0]
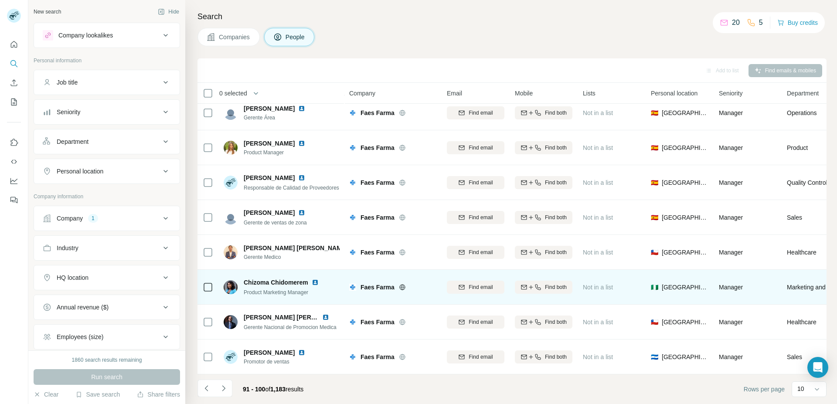
click at [315, 279] on img at bounding box center [315, 282] width 7 height 7
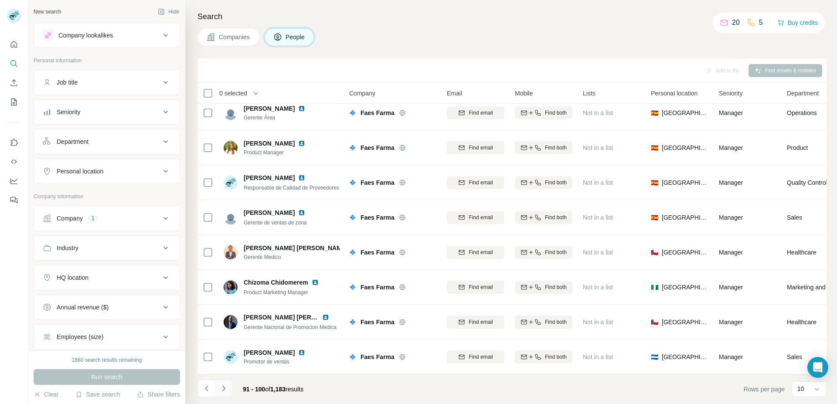
click at [225, 386] on icon "Navigate to next page" at bounding box center [223, 388] width 9 height 9
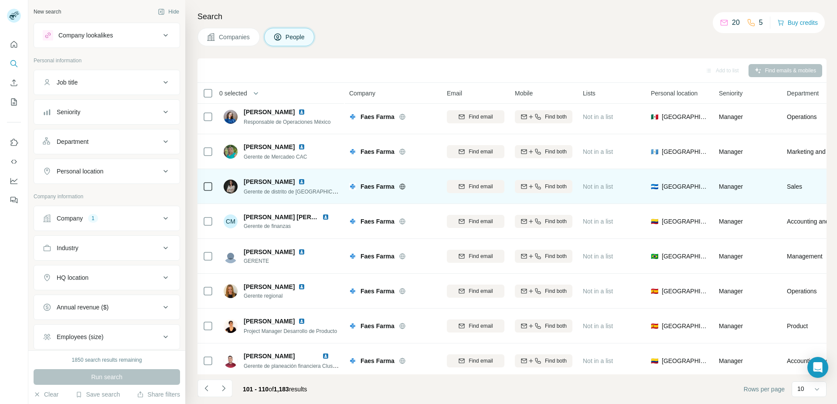
scroll to position [0, 0]
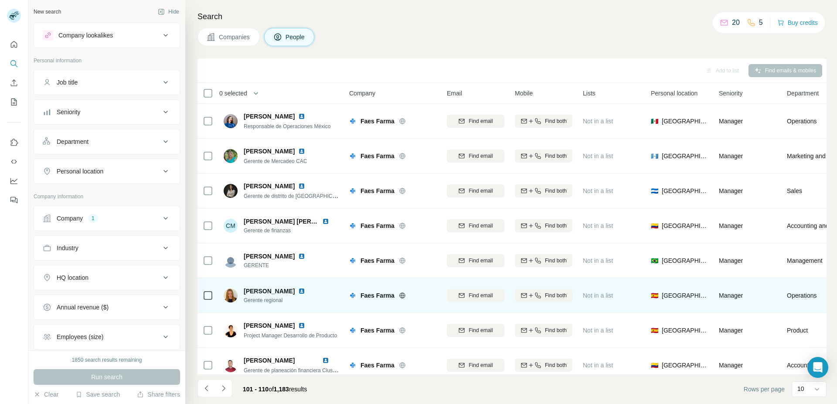
click at [305, 290] on img at bounding box center [301, 291] width 7 height 7
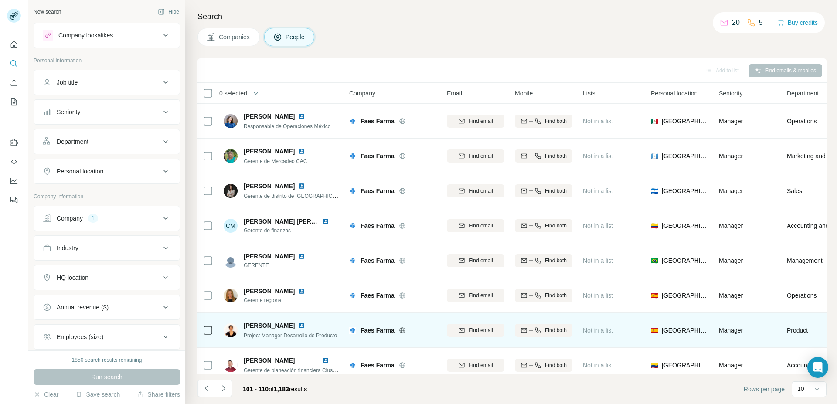
click at [304, 326] on img at bounding box center [301, 325] width 7 height 7
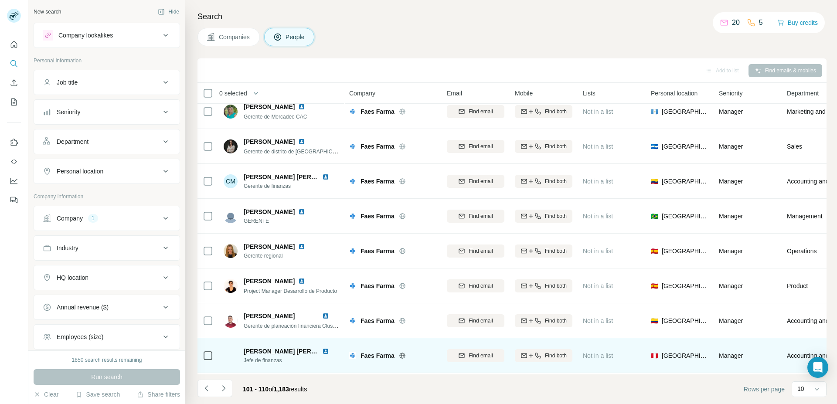
scroll to position [82, 0]
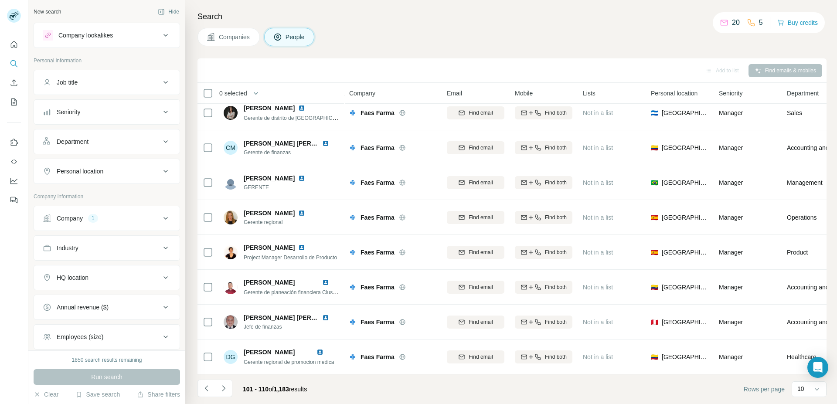
click at [225, 384] on icon "Navigate to next page" at bounding box center [223, 388] width 9 height 9
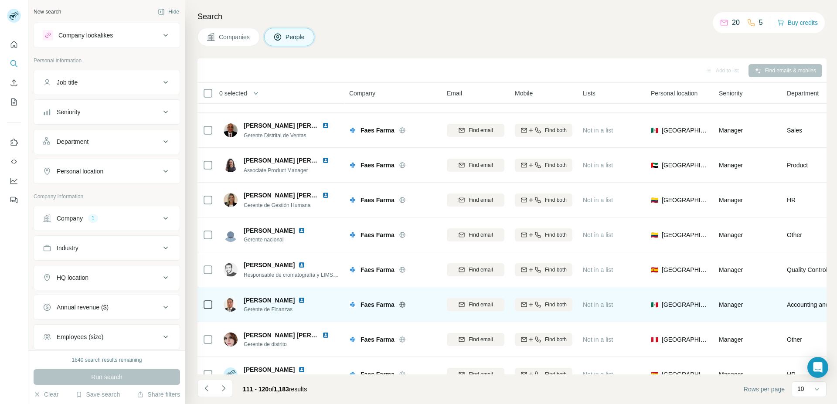
scroll to position [0, 0]
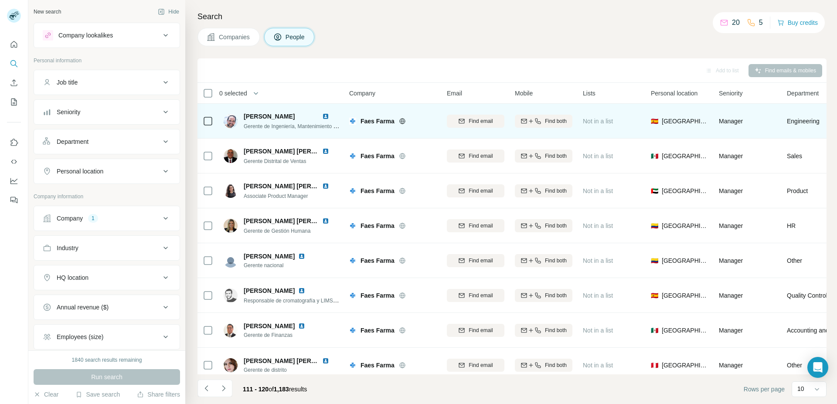
click at [328, 115] on img at bounding box center [325, 116] width 7 height 7
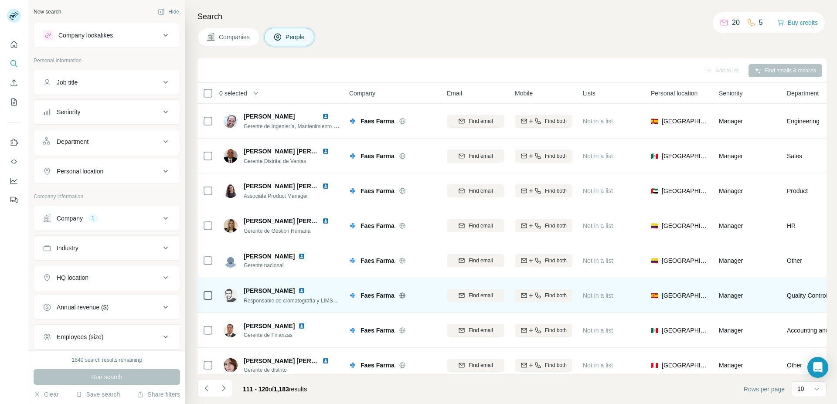
click at [298, 288] on img at bounding box center [301, 290] width 7 height 7
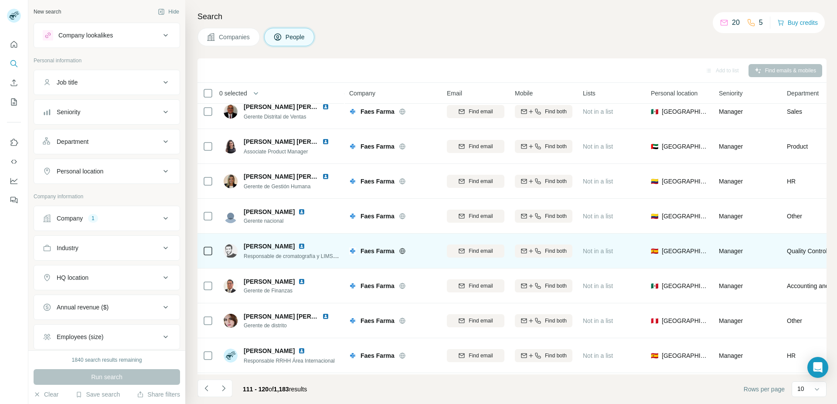
scroll to position [82, 0]
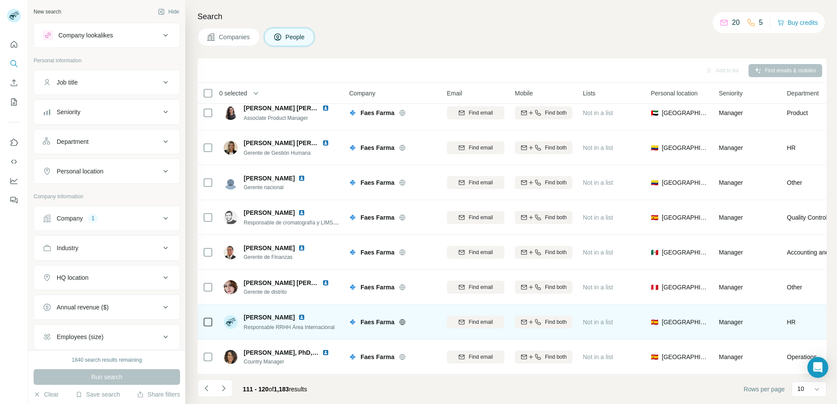
click at [305, 314] on img at bounding box center [301, 317] width 7 height 7
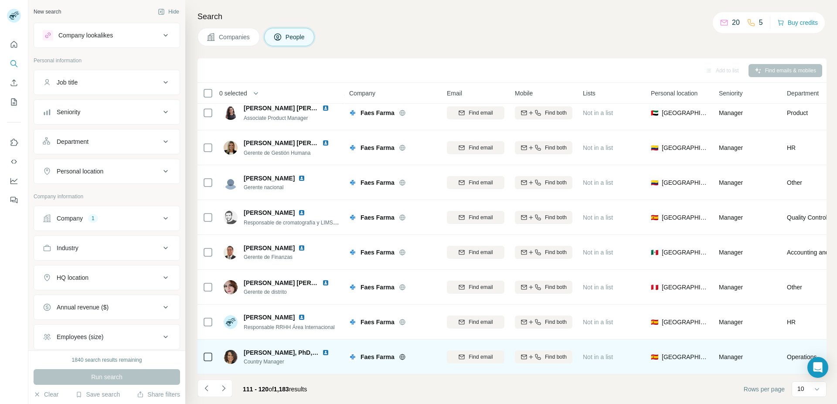
click at [325, 349] on img at bounding box center [325, 352] width 7 height 7
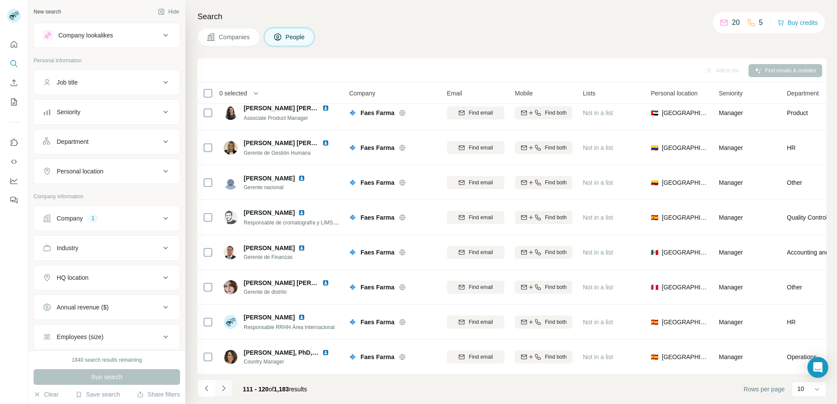
click at [224, 388] on icon "Navigate to next page" at bounding box center [223, 388] width 9 height 9
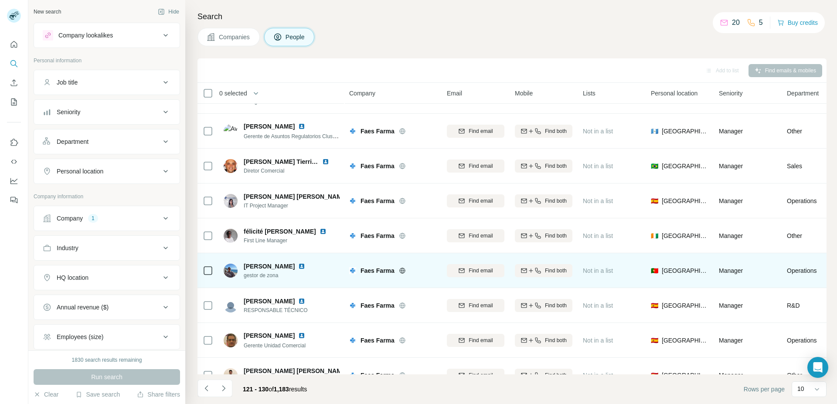
scroll to position [0, 0]
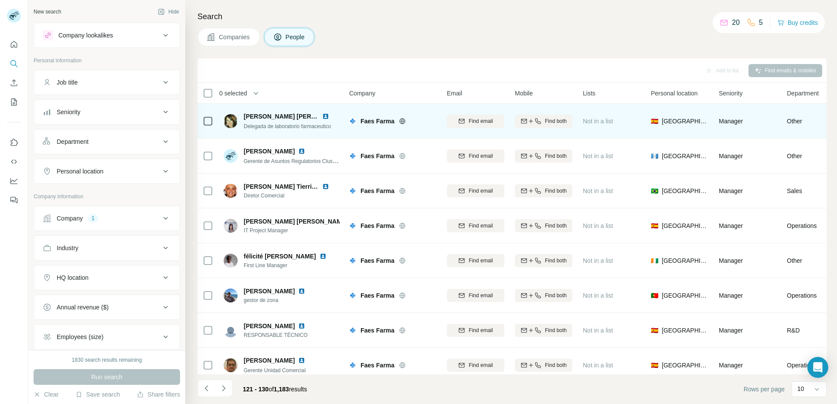
click at [322, 115] on img at bounding box center [325, 116] width 7 height 7
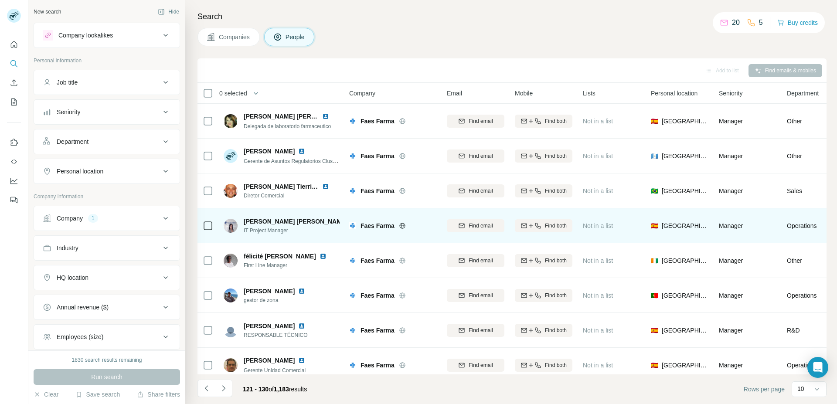
click at [351, 220] on img at bounding box center [354, 221] width 7 height 7
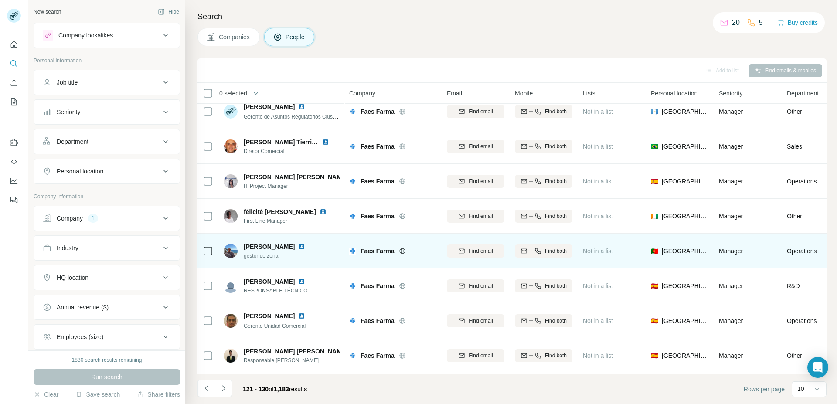
scroll to position [82, 0]
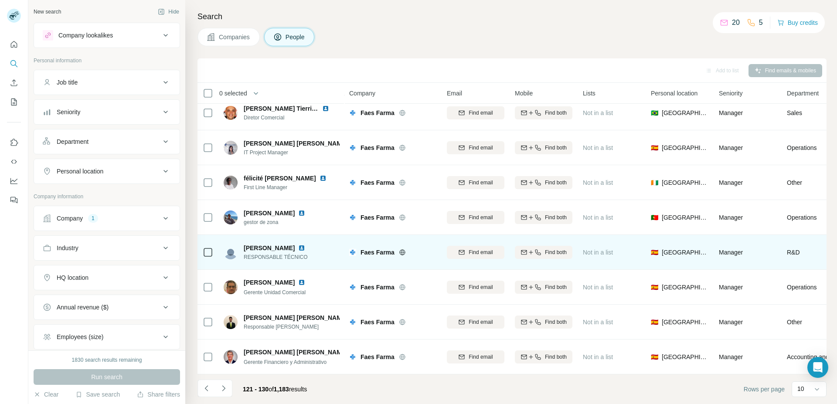
click at [305, 245] on img at bounding box center [301, 248] width 7 height 7
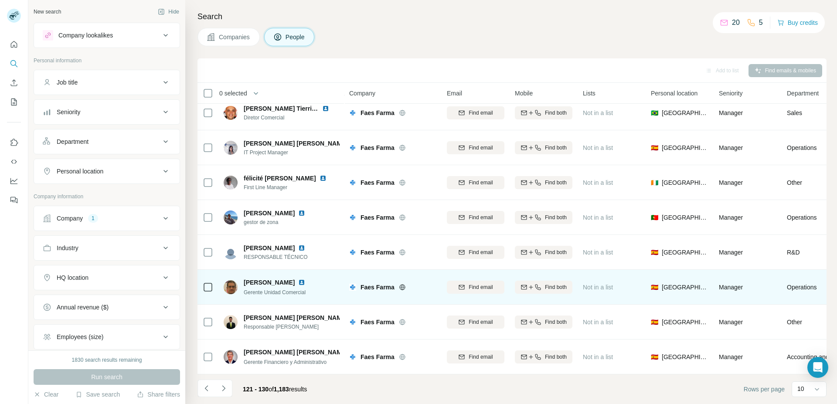
click at [298, 279] on img at bounding box center [301, 282] width 7 height 7
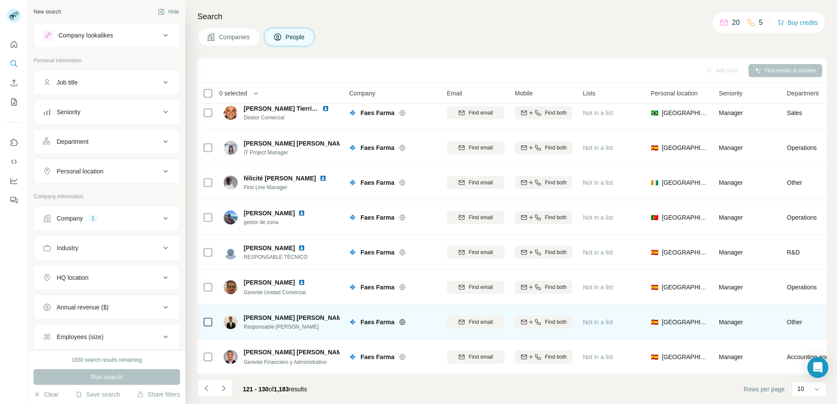
click at [351, 315] on img at bounding box center [354, 317] width 7 height 7
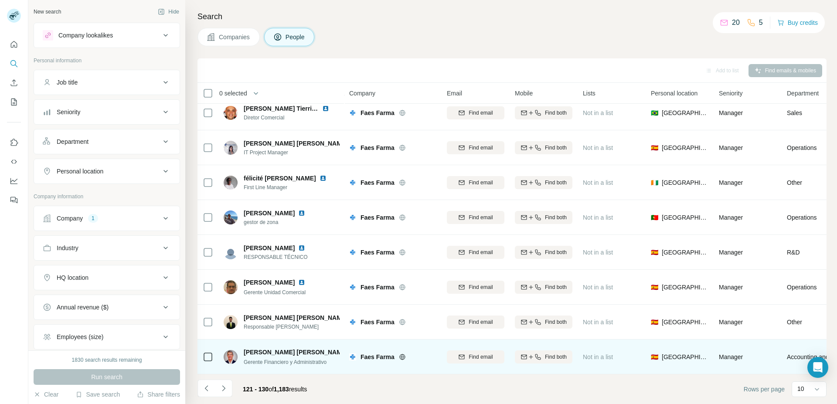
click at [351, 350] on img at bounding box center [354, 352] width 7 height 7
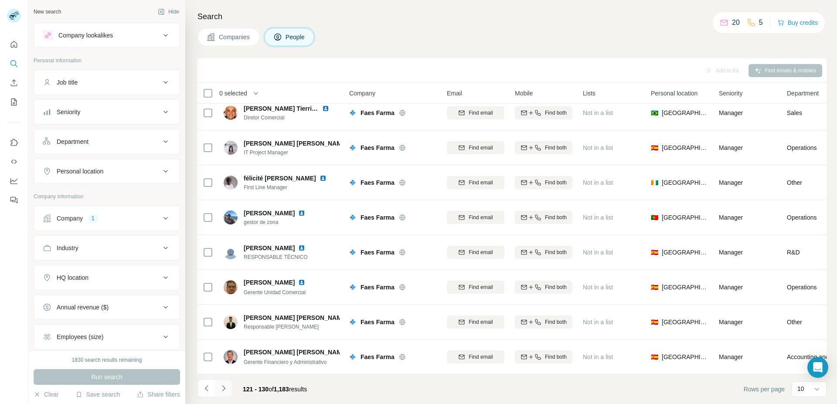
click at [224, 386] on icon "Navigate to next page" at bounding box center [223, 388] width 9 height 9
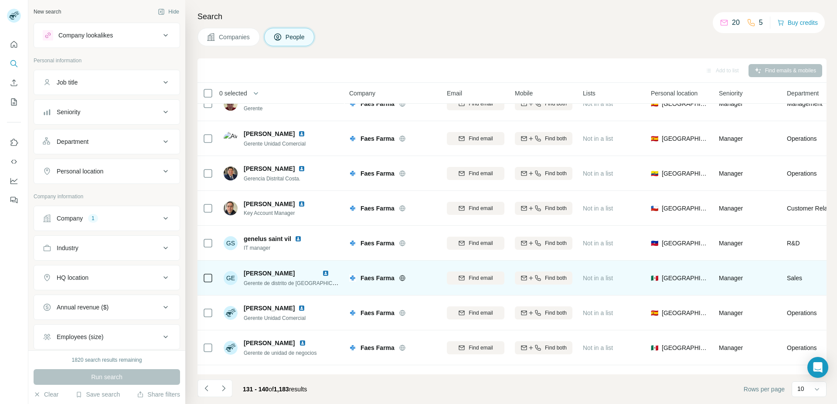
scroll to position [0, 0]
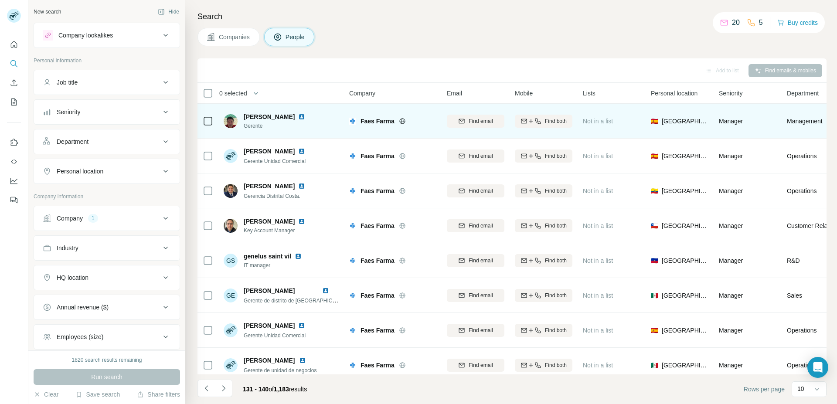
click at [305, 116] on img at bounding box center [301, 116] width 7 height 7
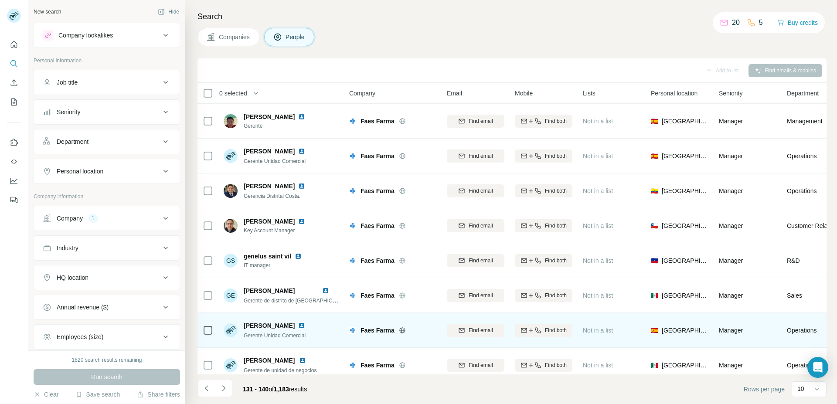
click at [305, 324] on img at bounding box center [301, 325] width 7 height 7
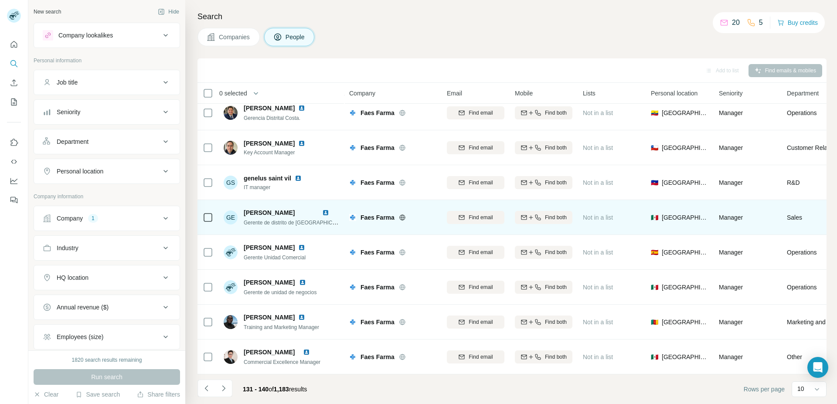
scroll to position [82, 0]
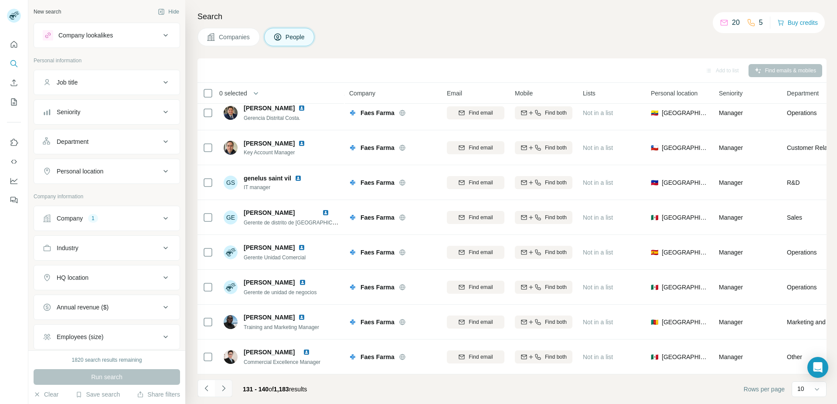
click at [220, 387] on icon "Navigate to next page" at bounding box center [223, 388] width 9 height 9
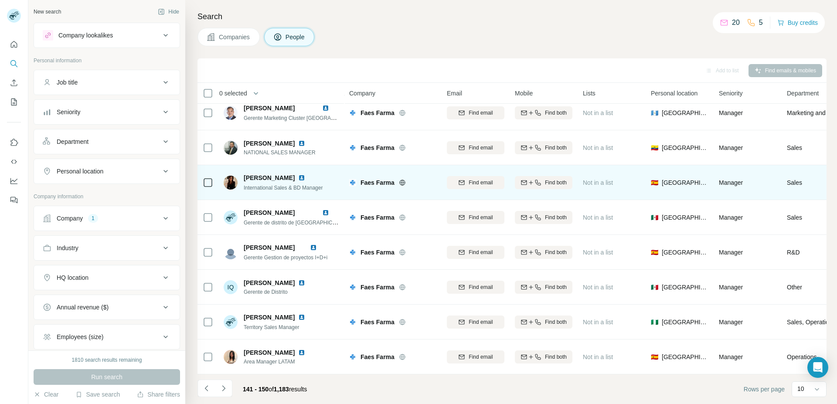
scroll to position [0, 0]
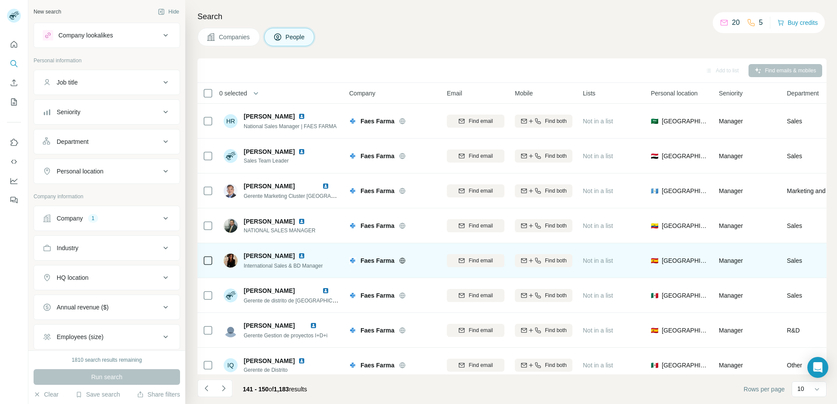
click at [298, 255] on img at bounding box center [301, 255] width 7 height 7
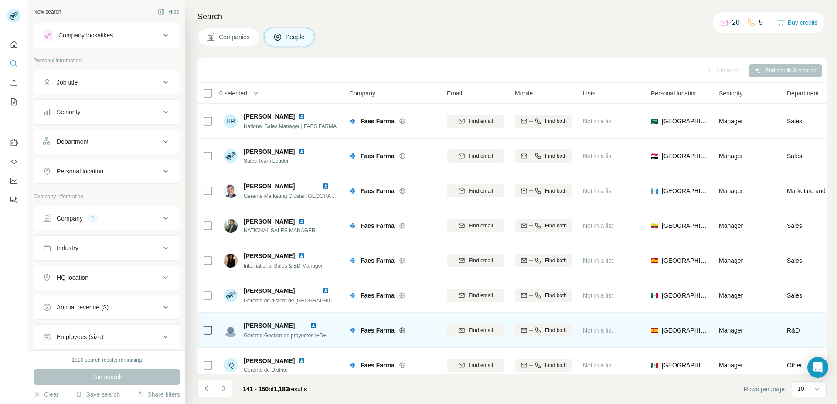
click at [317, 323] on img at bounding box center [313, 325] width 7 height 7
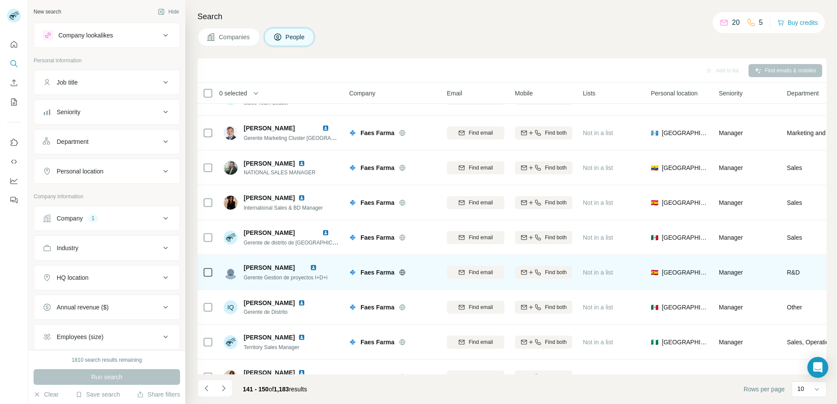
scroll to position [82, 0]
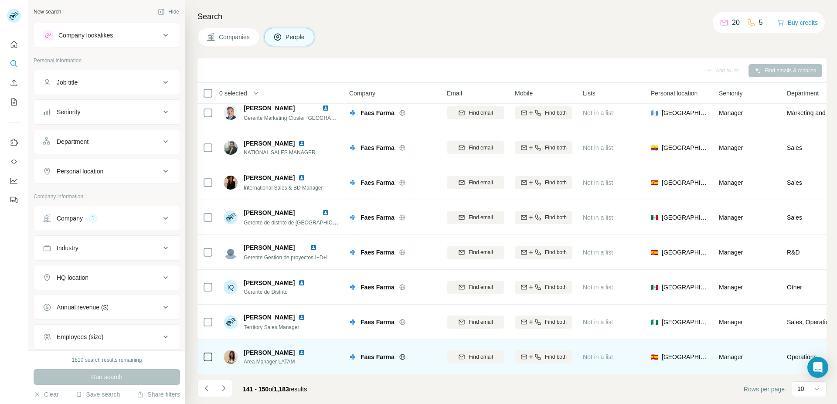
click at [305, 349] on img at bounding box center [301, 352] width 7 height 7
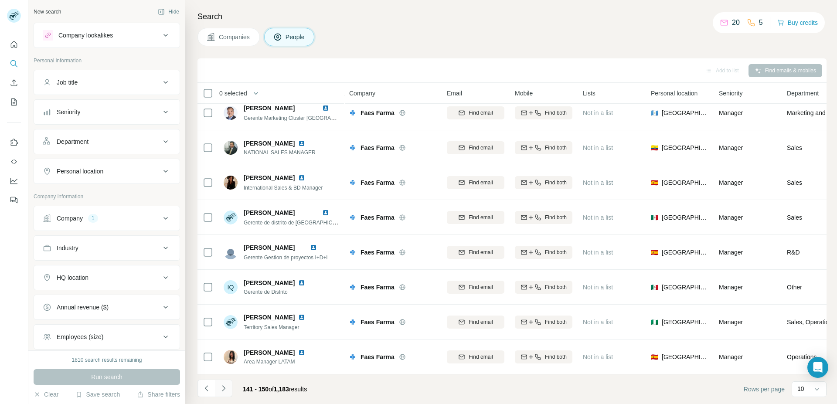
click at [227, 384] on icon "Navigate to next page" at bounding box center [223, 388] width 9 height 9
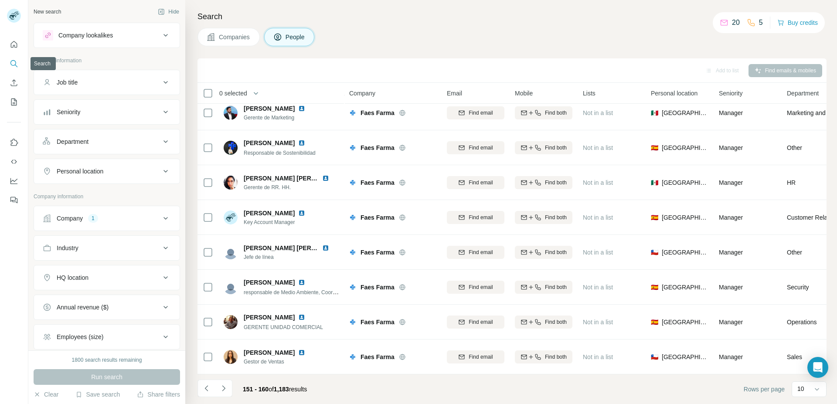
click at [14, 61] on icon "Search" at bounding box center [14, 63] width 9 height 9
click at [14, 42] on icon "Quick start" at bounding box center [14, 44] width 9 height 9
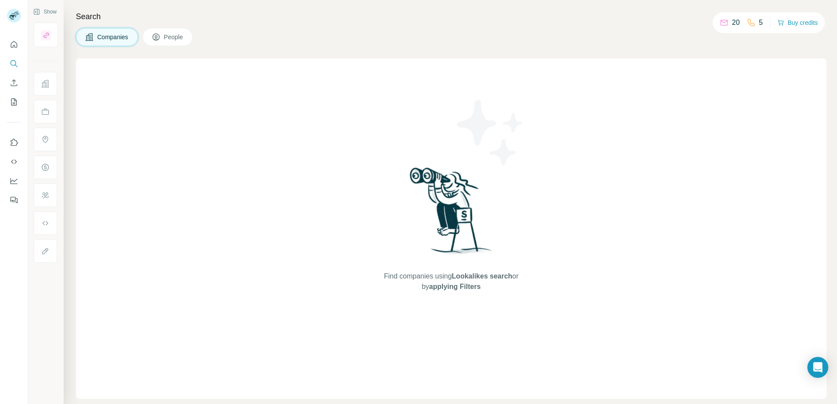
click at [47, 82] on icon at bounding box center [44, 83] width 7 height 7
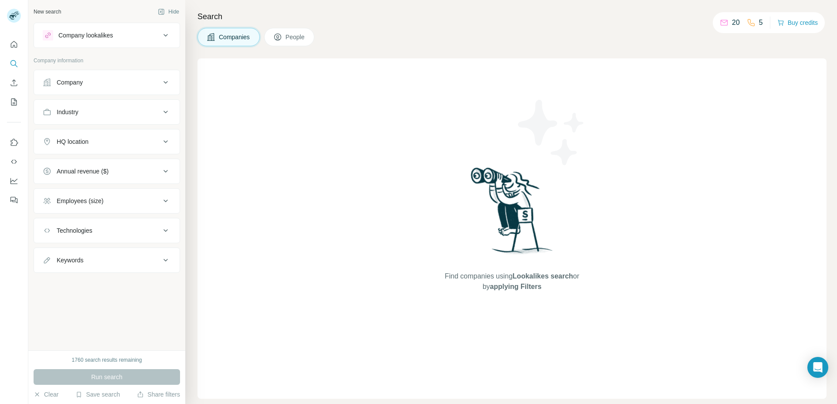
click at [148, 83] on div "Company" at bounding box center [102, 82] width 118 height 9
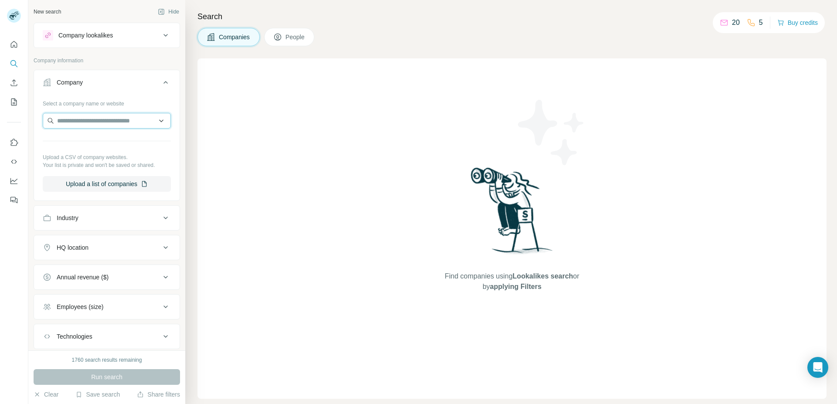
click at [129, 119] on input "text" at bounding box center [107, 121] width 128 height 16
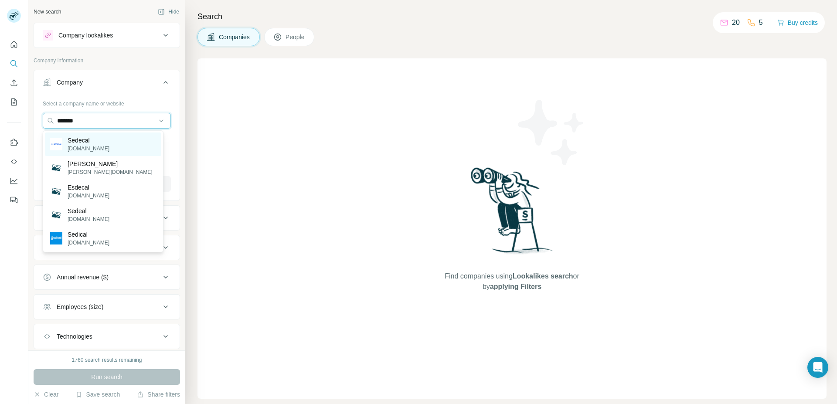
type input "*******"
click at [136, 147] on div "Sedecal sedecal.com" at bounding box center [103, 144] width 116 height 24
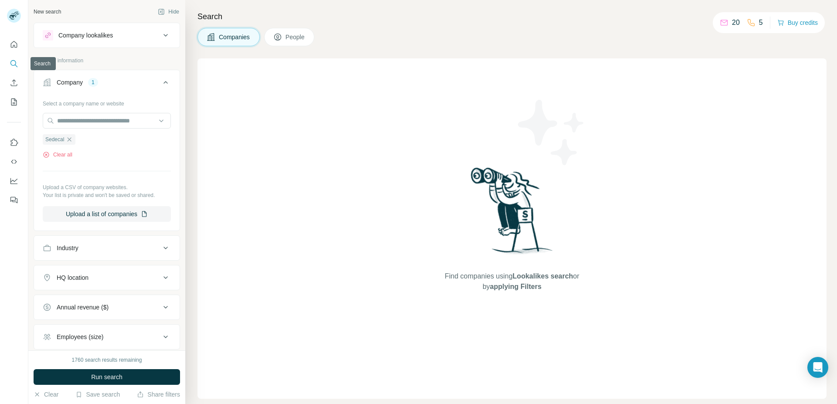
click at [11, 61] on icon "Search" at bounding box center [14, 63] width 9 height 9
click at [110, 374] on span "Run search" at bounding box center [106, 377] width 31 height 9
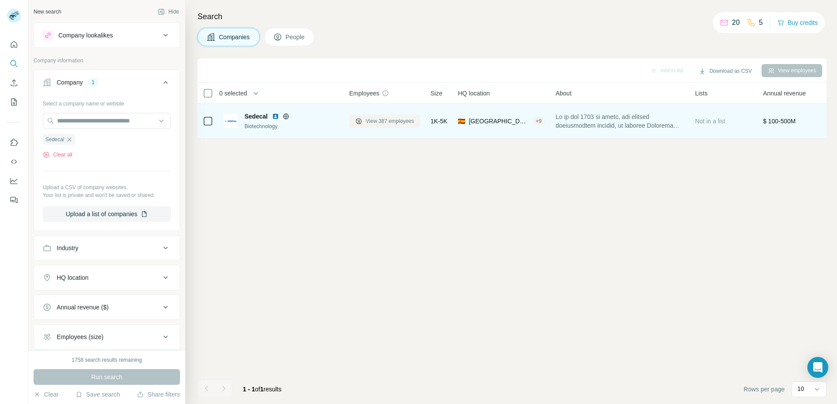
click at [400, 119] on span "View 387 employees" at bounding box center [390, 121] width 48 height 8
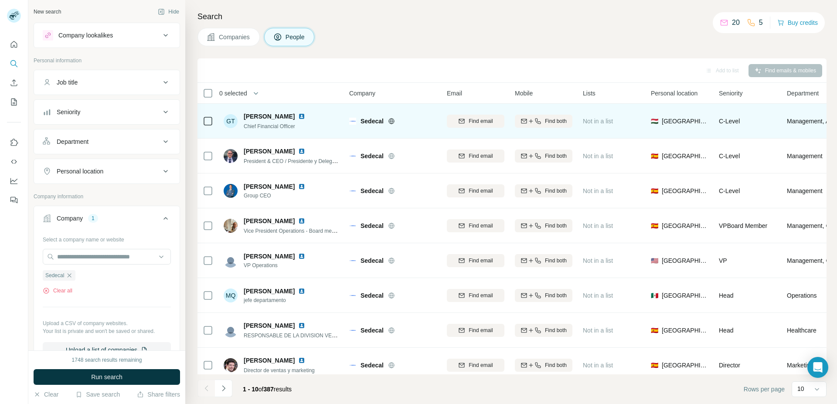
click at [298, 114] on img at bounding box center [301, 116] width 7 height 7
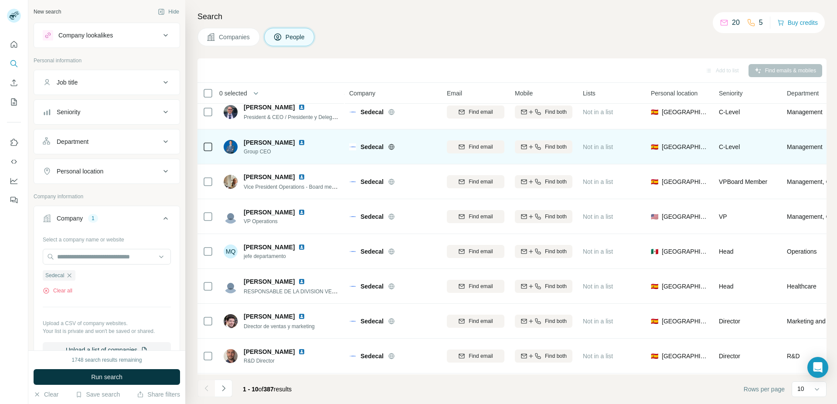
scroll to position [44, 0]
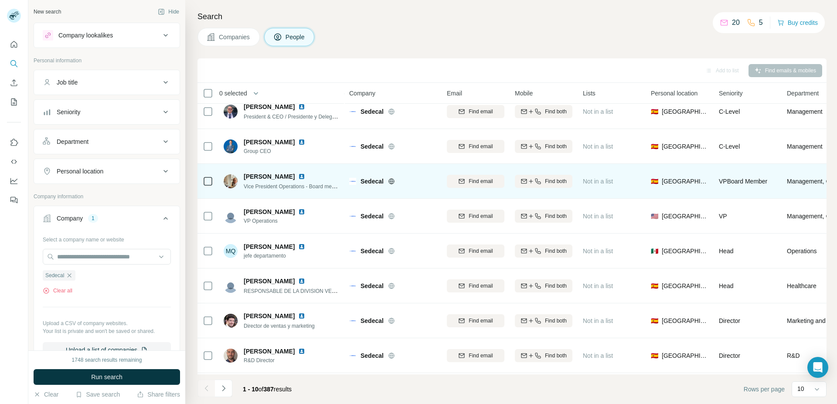
click at [304, 175] on img at bounding box center [301, 176] width 7 height 7
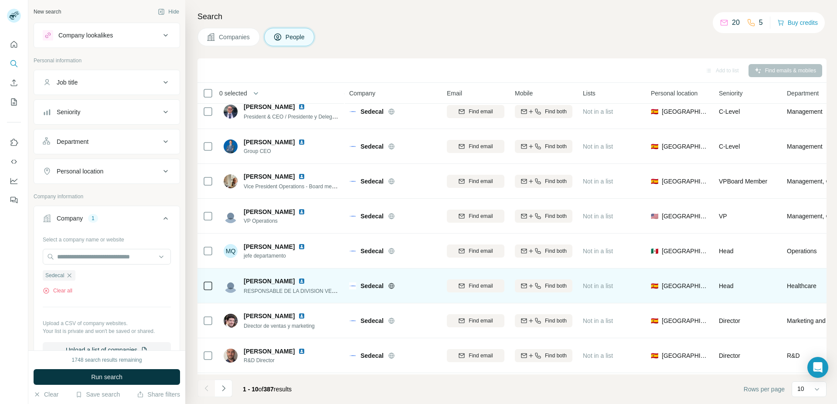
click at [305, 280] on img at bounding box center [301, 281] width 7 height 7
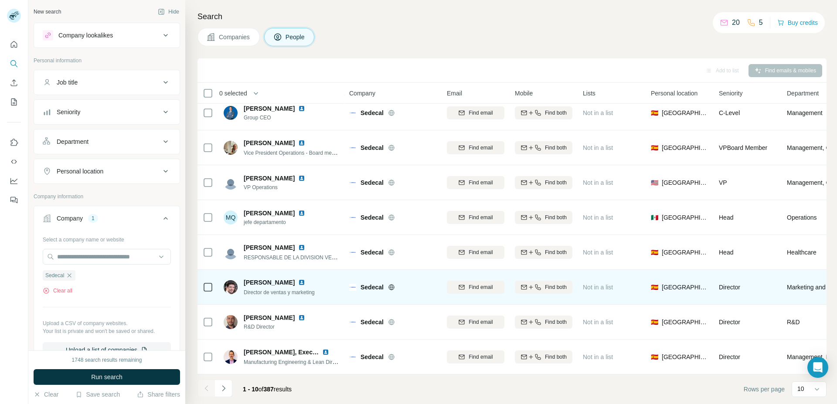
scroll to position [82, 0]
click at [305, 279] on img at bounding box center [301, 282] width 7 height 7
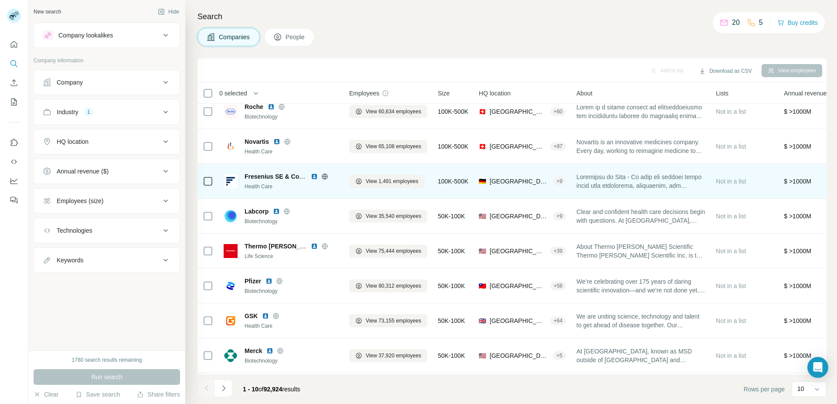
scroll to position [82, 0]
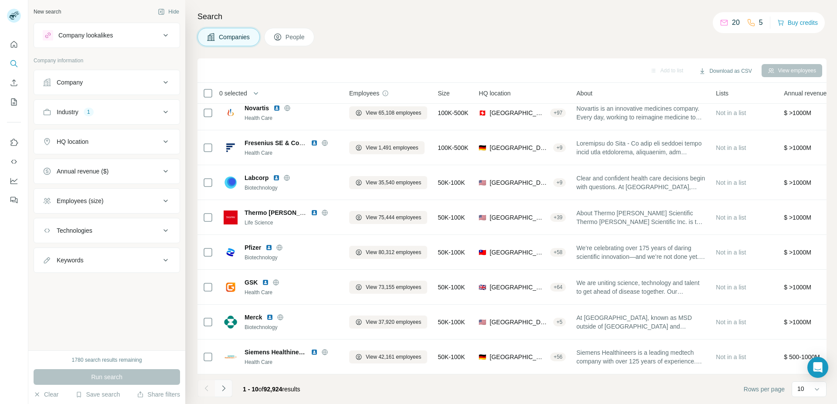
click at [224, 387] on icon "Navigate to next page" at bounding box center [223, 388] width 3 height 6
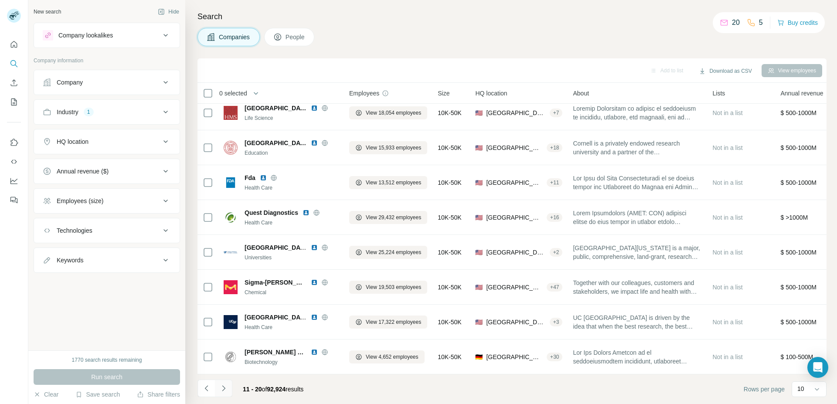
click at [224, 390] on icon "Navigate to next page" at bounding box center [223, 388] width 9 height 9
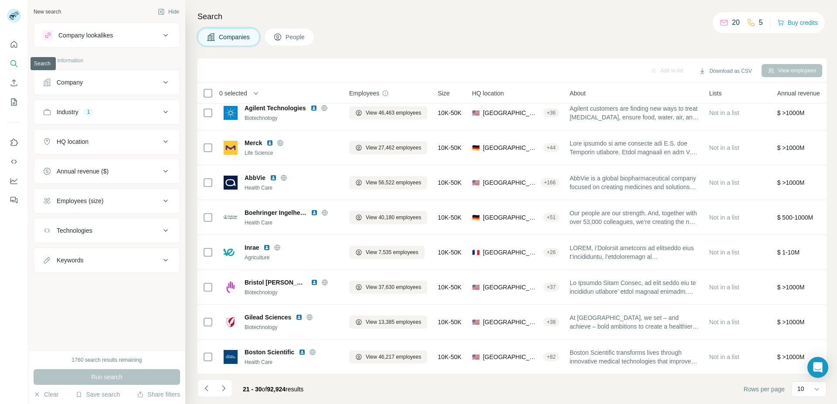
click at [11, 63] on icon "Search" at bounding box center [14, 63] width 9 height 9
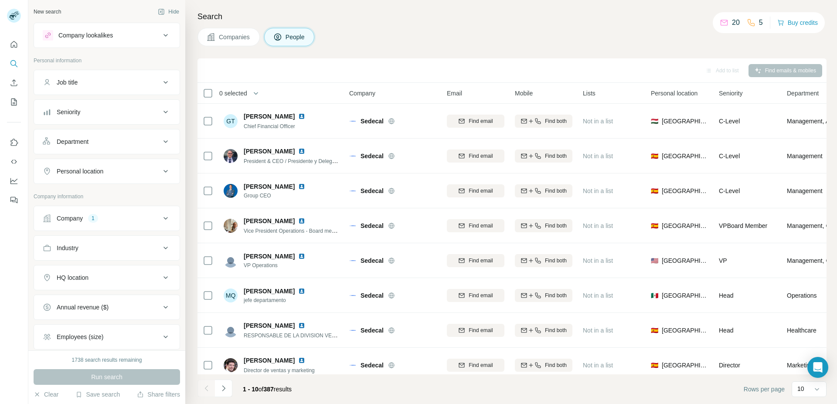
click at [93, 216] on div "1" at bounding box center [93, 218] width 10 height 8
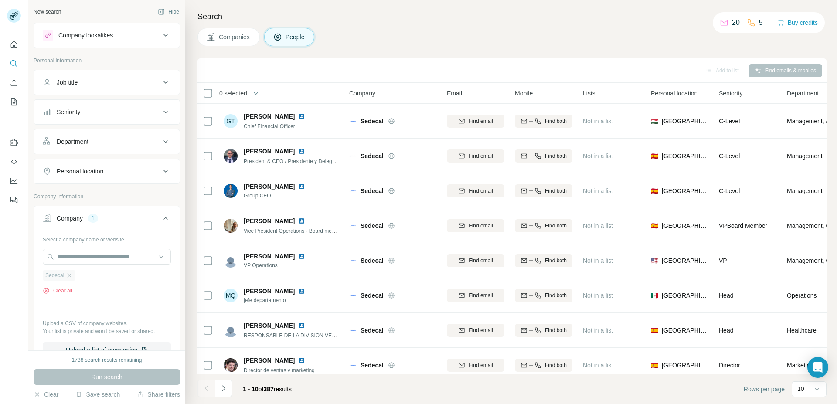
click at [66, 278] on div "Sedecal" at bounding box center [59, 275] width 33 height 10
click at [69, 277] on icon "button" at bounding box center [69, 275] width 7 height 7
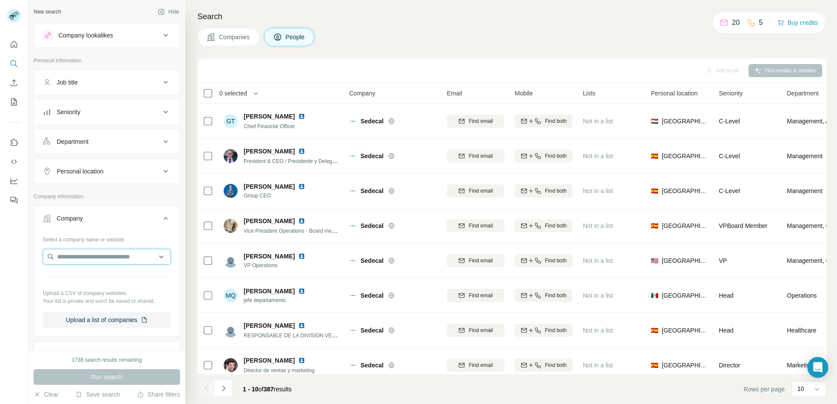
click at [74, 258] on input "text" at bounding box center [107, 257] width 128 height 16
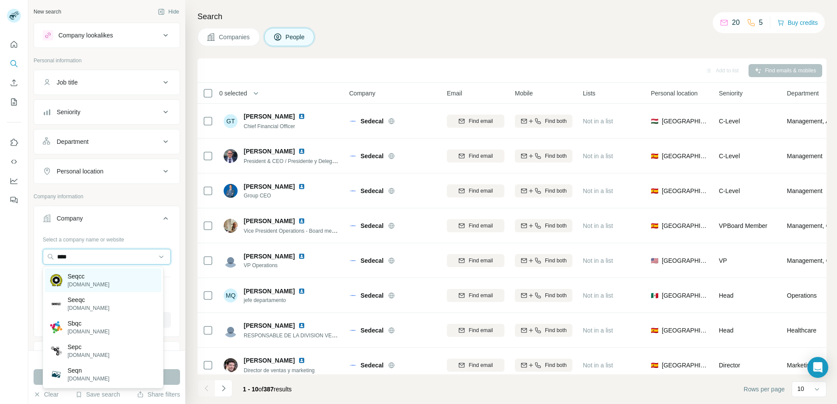
type input "****"
click at [104, 279] on div "Seqcc seqcc.org" at bounding box center [103, 280] width 116 height 24
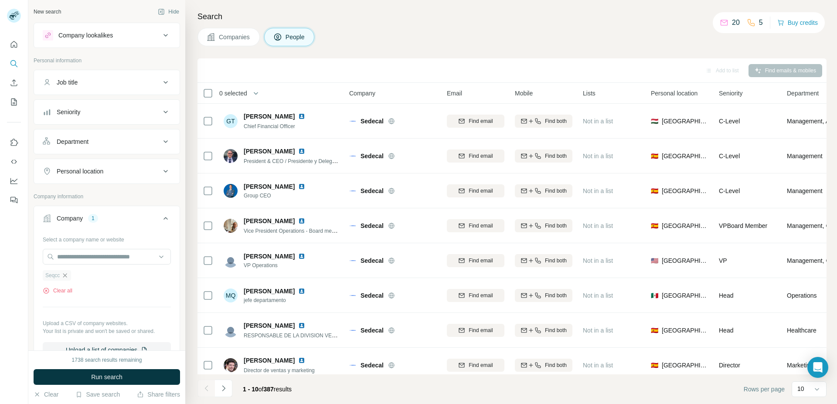
click at [67, 274] on icon "button" at bounding box center [65, 275] width 4 height 4
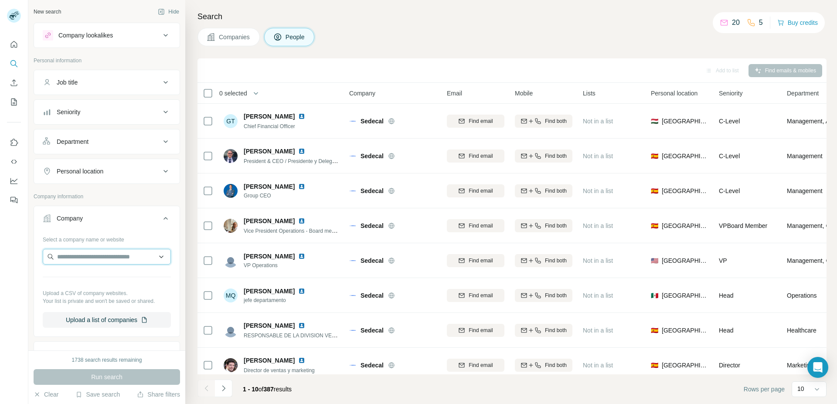
click at [76, 260] on input "text" at bounding box center [107, 257] width 128 height 16
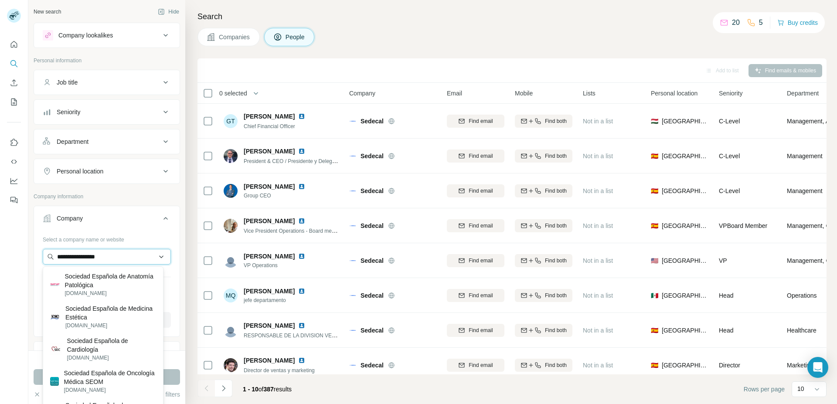
click at [120, 253] on input "**********" at bounding box center [107, 257] width 128 height 16
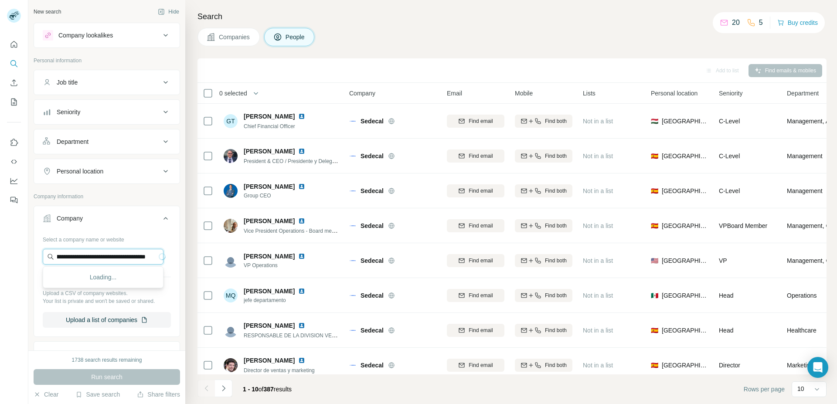
scroll to position [0, 37]
type input "**********"
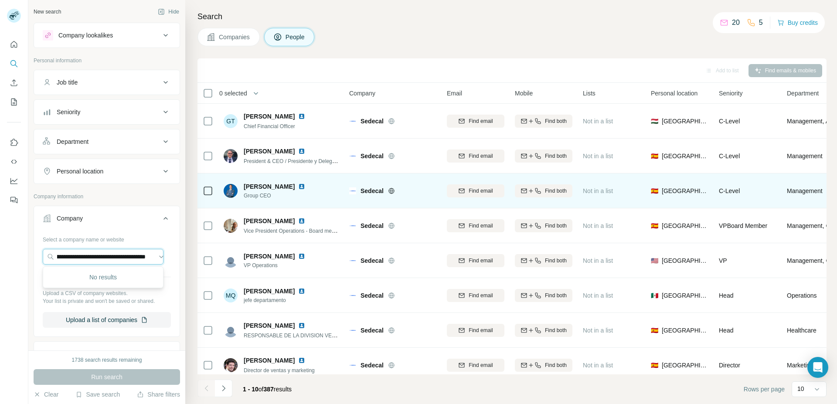
scroll to position [82, 0]
